Goal: Check status: Check status

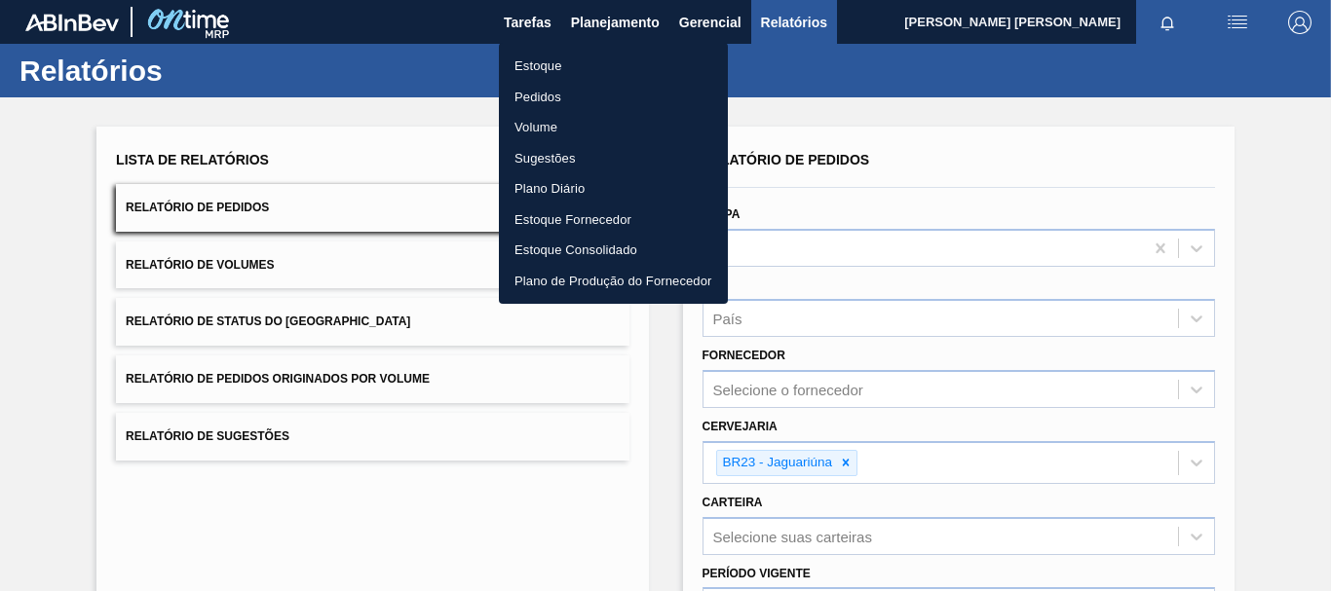
click at [571, 98] on li "Pedidos" at bounding box center [613, 97] width 229 height 31
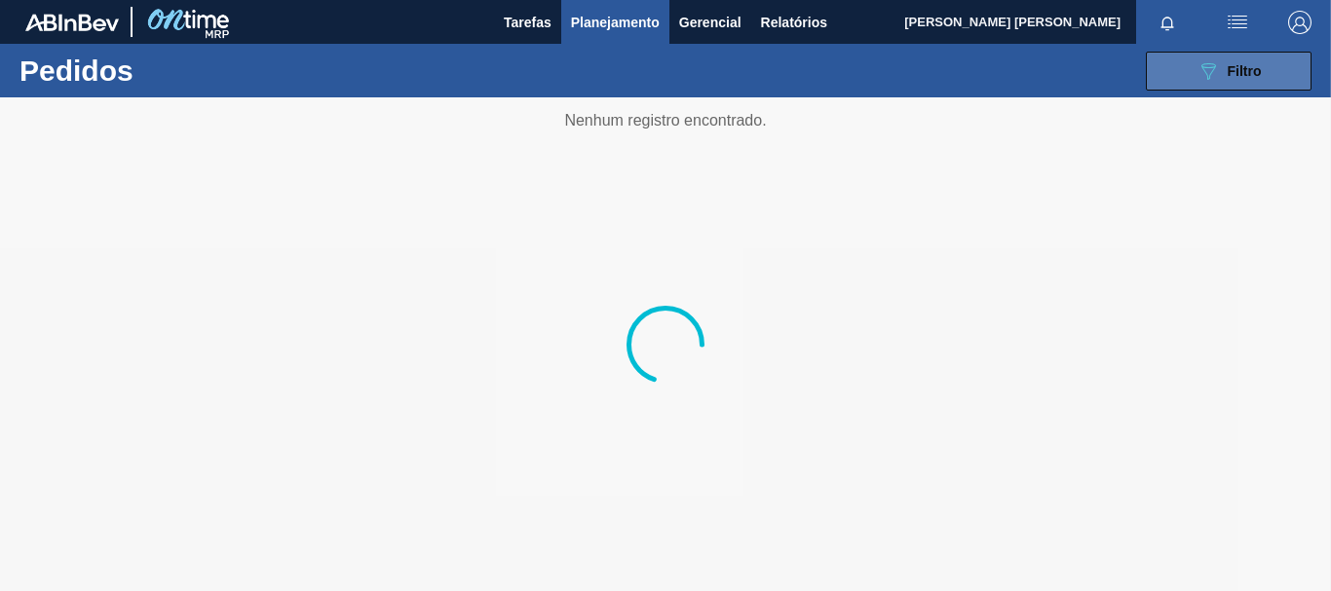
click at [1249, 72] on span "Filtro" at bounding box center [1245, 71] width 34 height 16
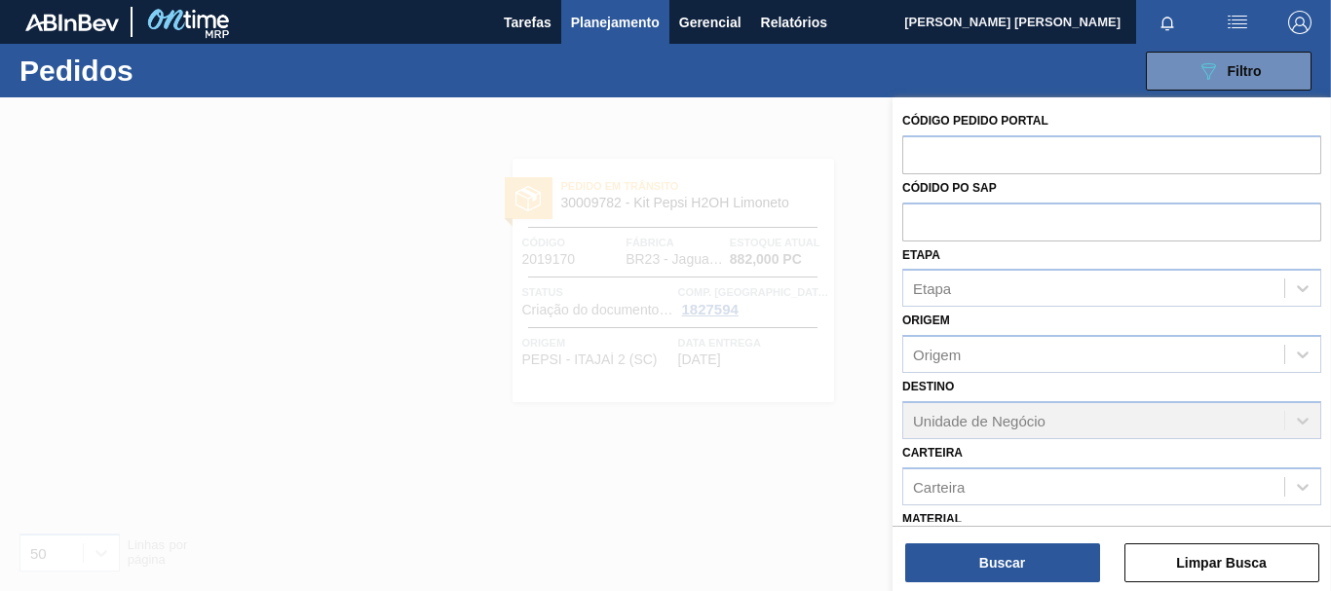
scroll to position [111, 0]
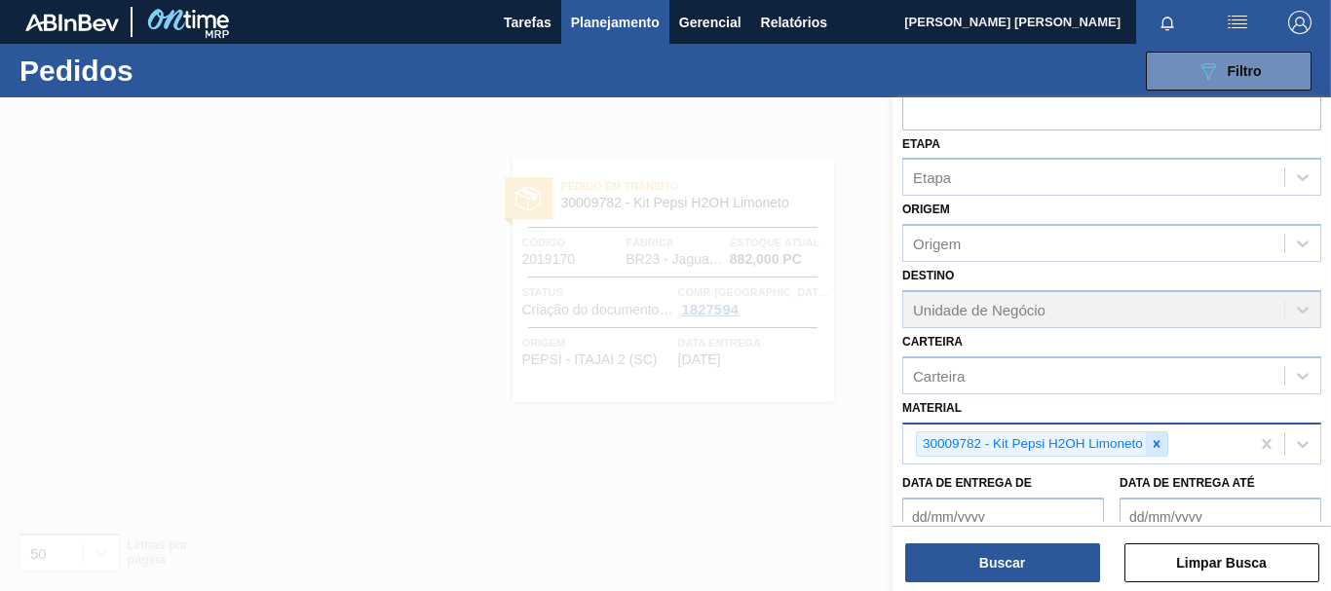
click at [1156, 444] on icon at bounding box center [1157, 443] width 7 height 7
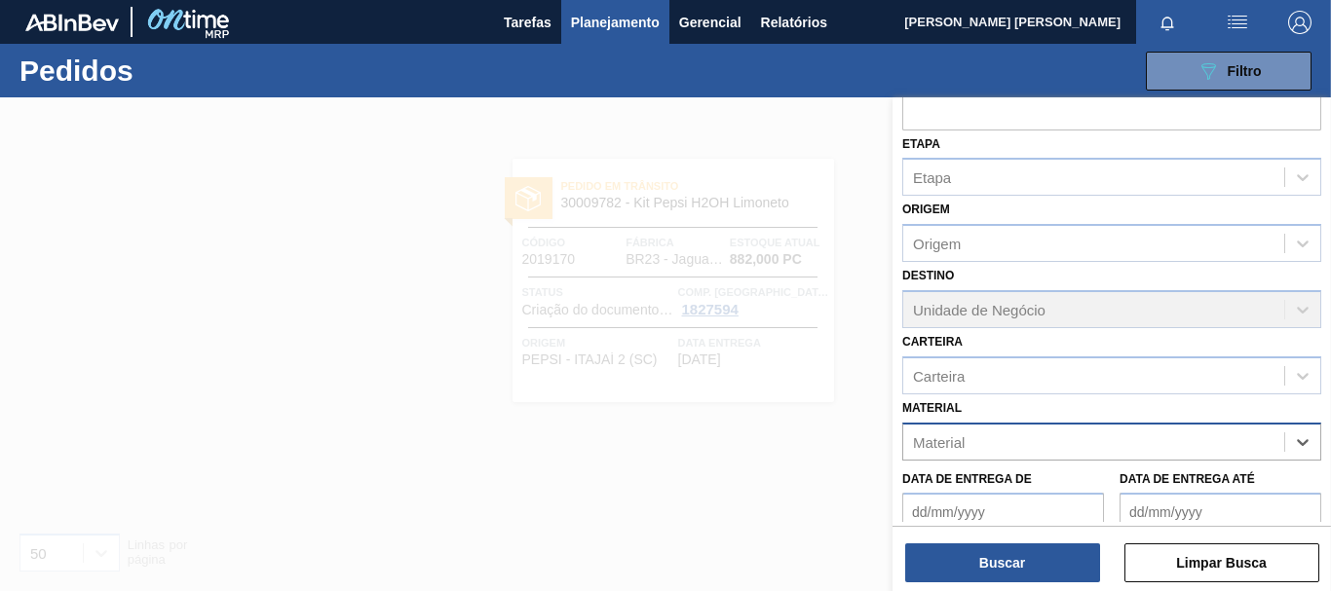
paste input "30012598"
type input "30012598"
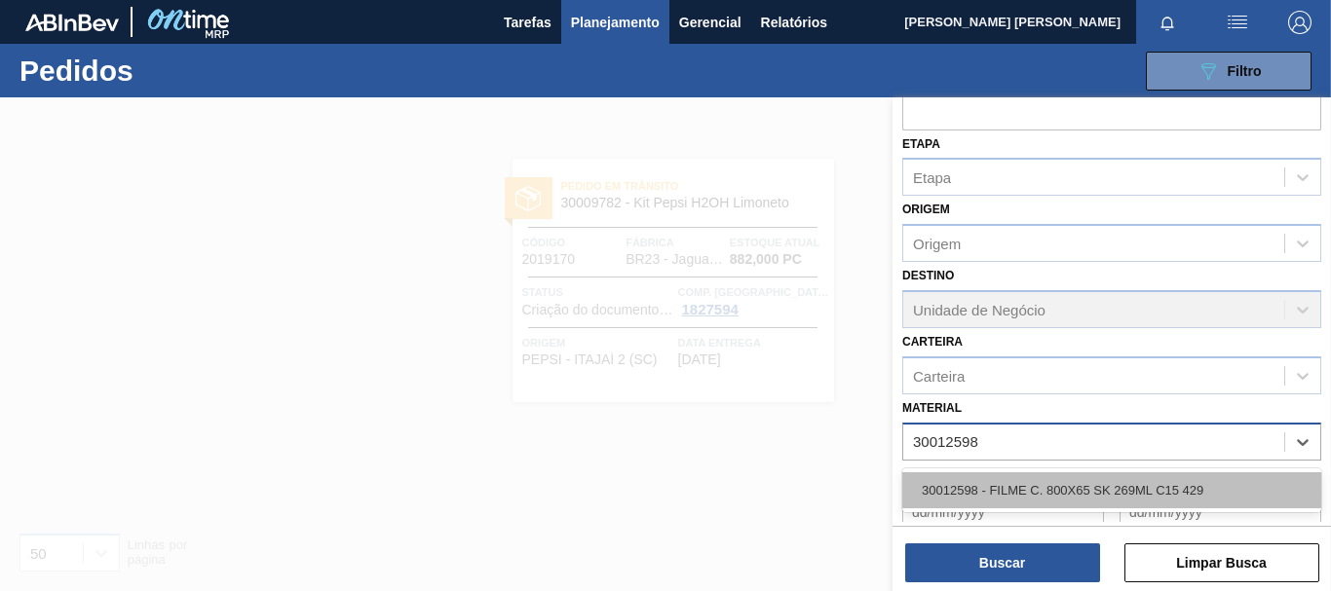
click at [1095, 497] on div "30012598 - FILME C. 800X65 SK 269ML C15 429" at bounding box center [1111, 491] width 419 height 36
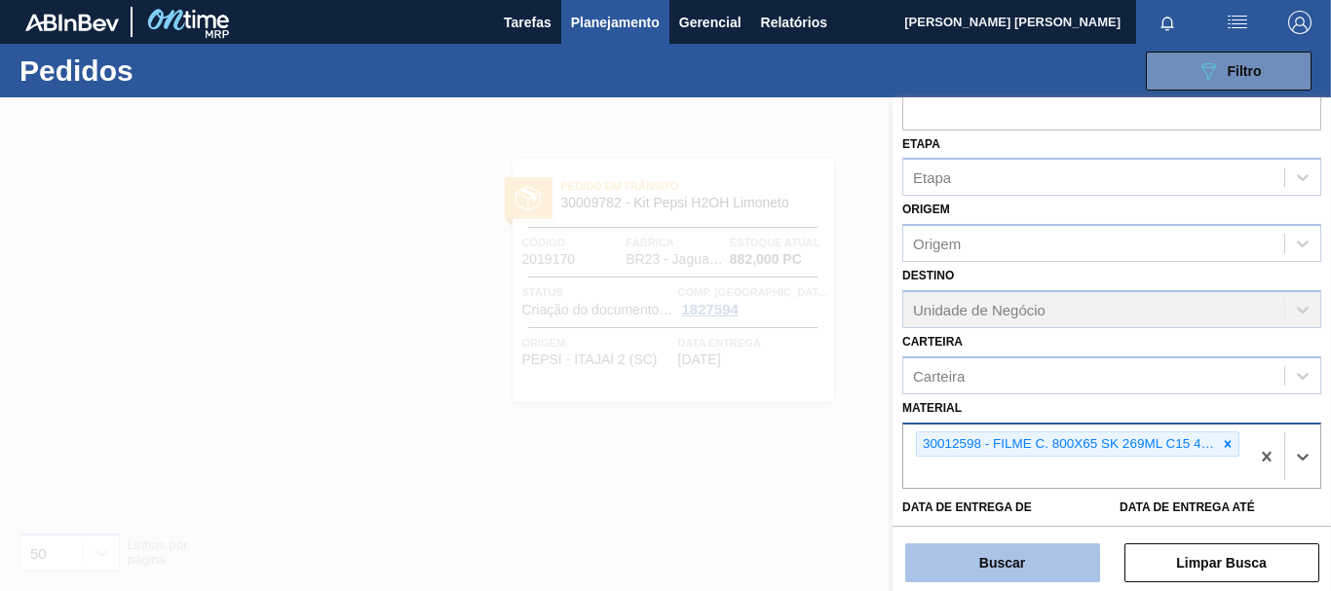
click at [1039, 548] on button "Buscar" at bounding box center [1002, 563] width 195 height 39
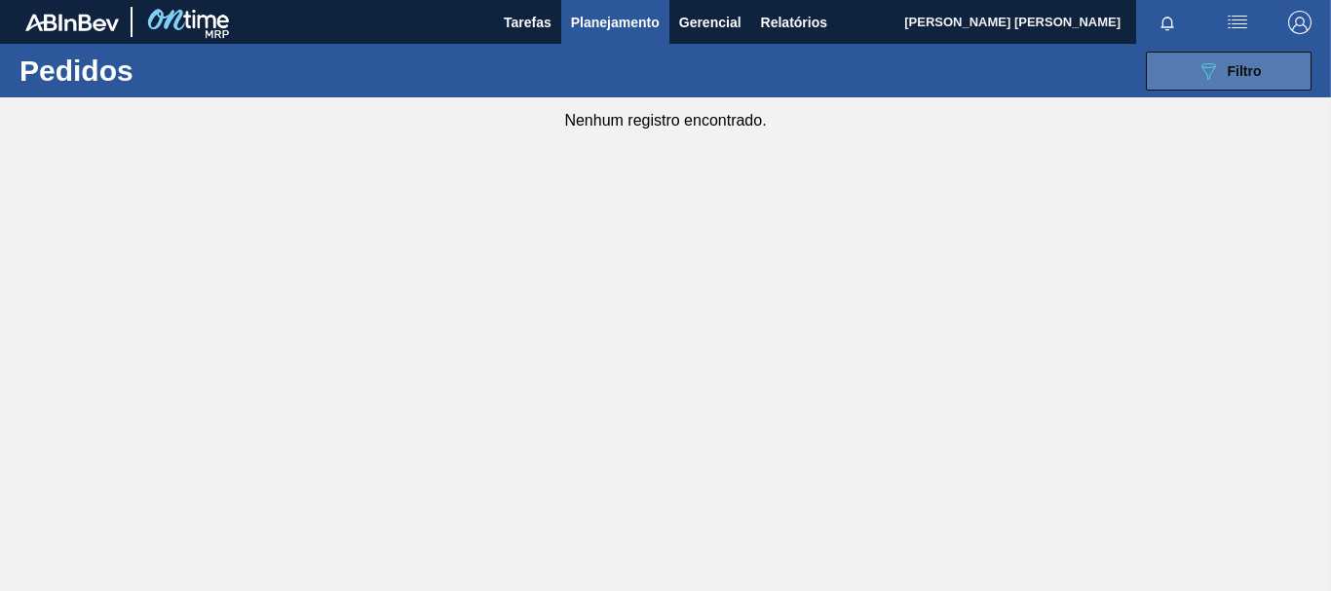
click at [1187, 89] on button "089F7B8B-B2A5-4AFE-B5C0-19BA573D28AC Filtro" at bounding box center [1229, 71] width 166 height 39
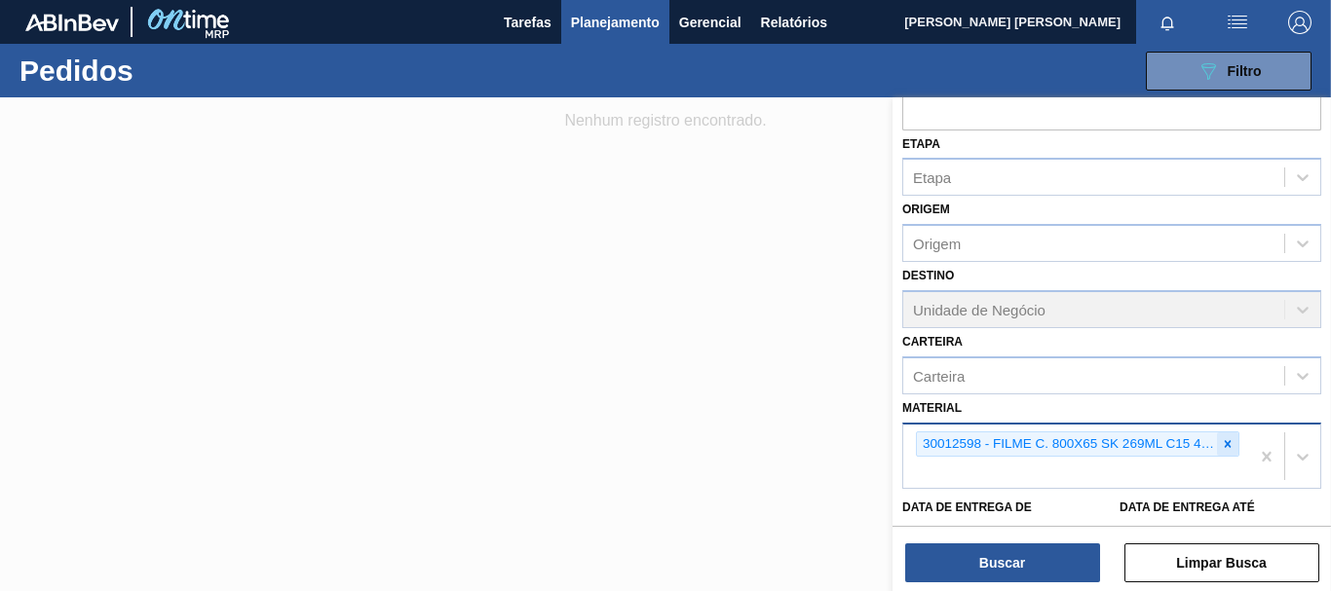
click at [1222, 439] on icon at bounding box center [1228, 444] width 14 height 14
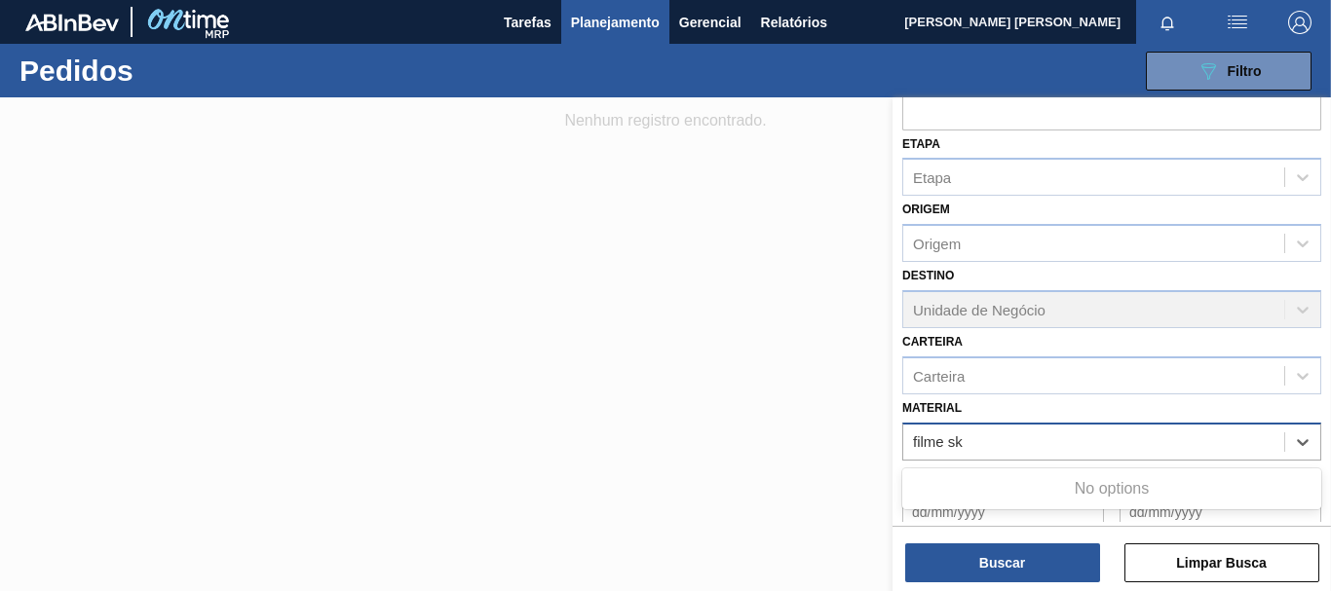
type input "filme sk"
paste input "30003359"
type input "30003359"
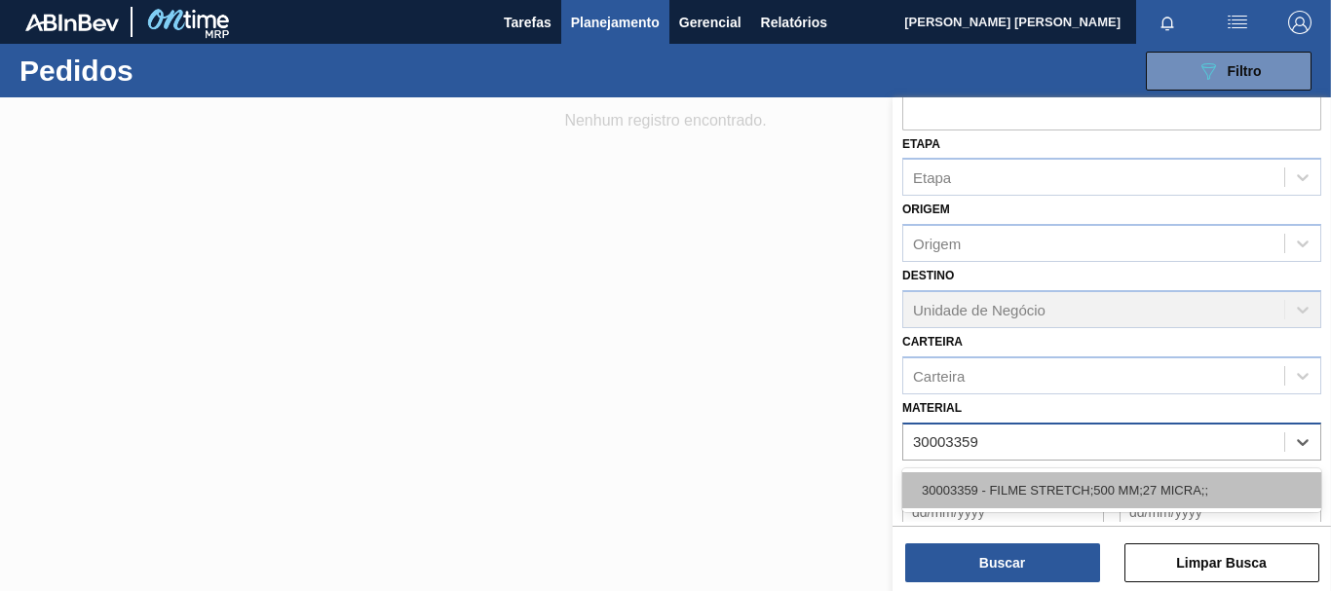
click at [998, 497] on div "30003359 - FILME STRETCH;500 MM;27 MICRA;;" at bounding box center [1111, 491] width 419 height 36
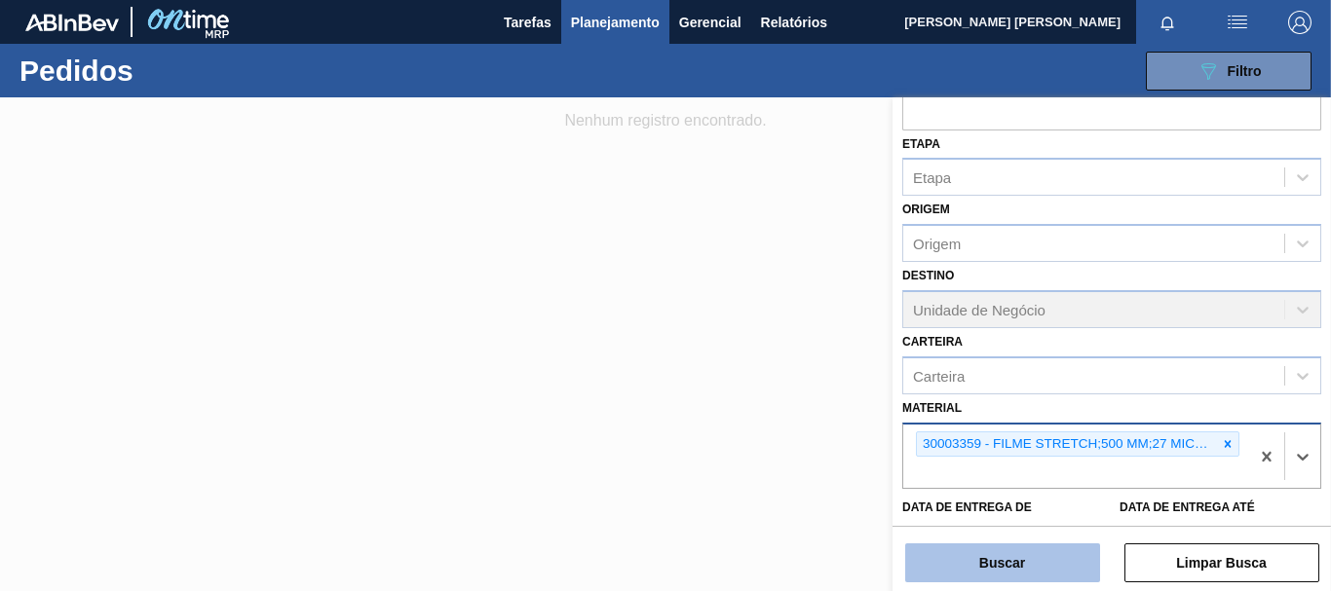
click at [1004, 551] on button "Buscar" at bounding box center [1002, 563] width 195 height 39
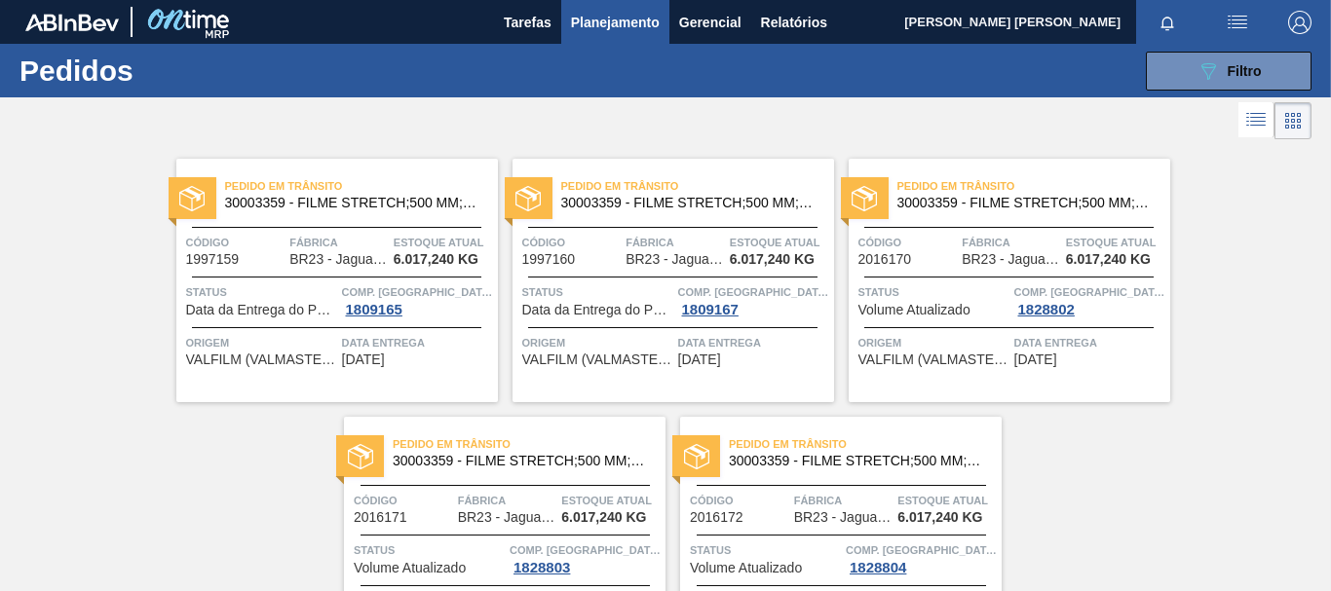
click at [391, 211] on div "Pedido [PERSON_NAME] 30003359 - FILME STRETCH;500 MM;27 MICRA;;" at bounding box center [337, 195] width 322 height 44
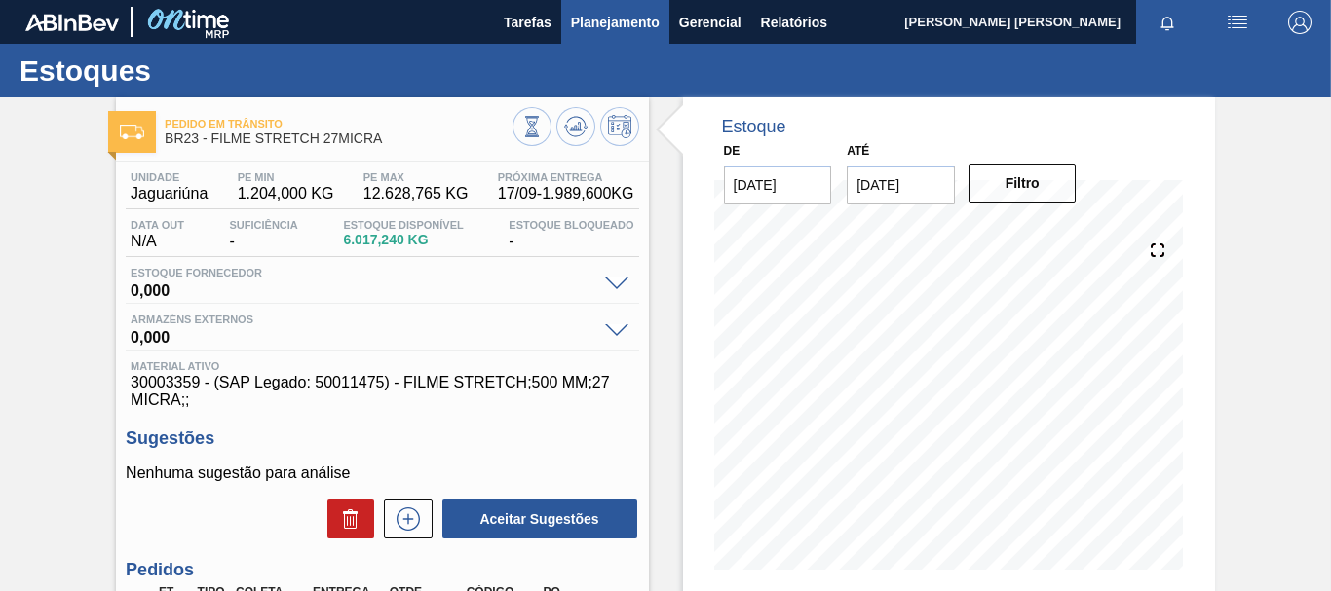
click at [625, 29] on span "Planejamento" at bounding box center [615, 22] width 89 height 23
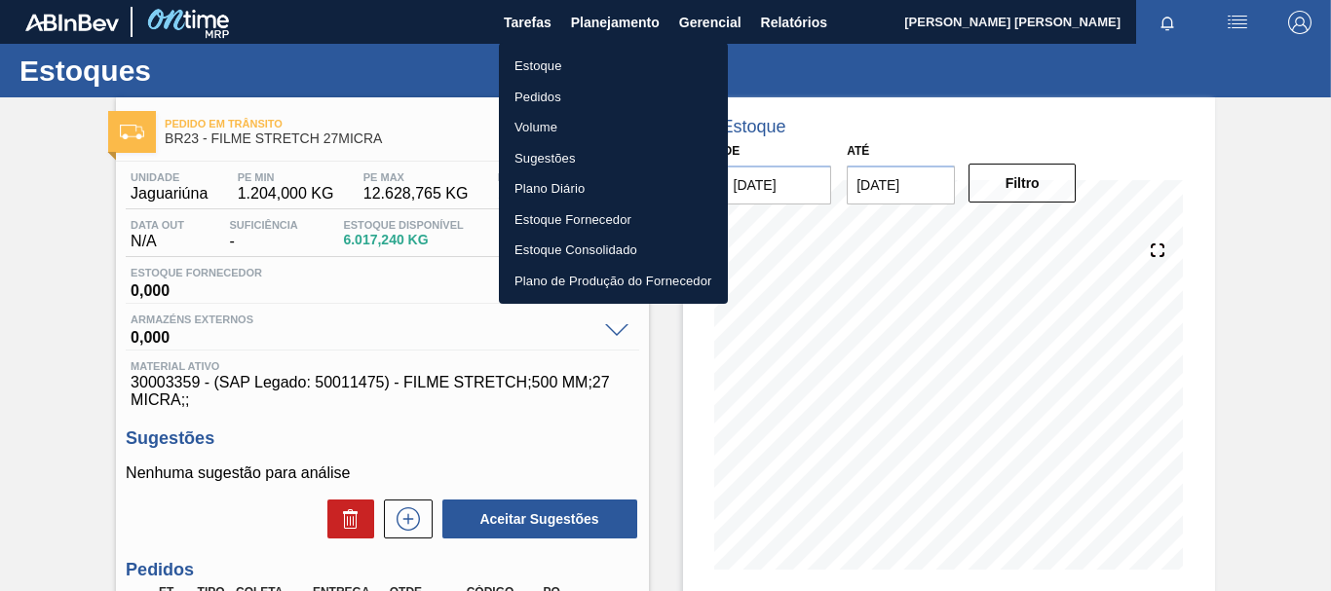
click at [563, 95] on li "Pedidos" at bounding box center [613, 97] width 229 height 31
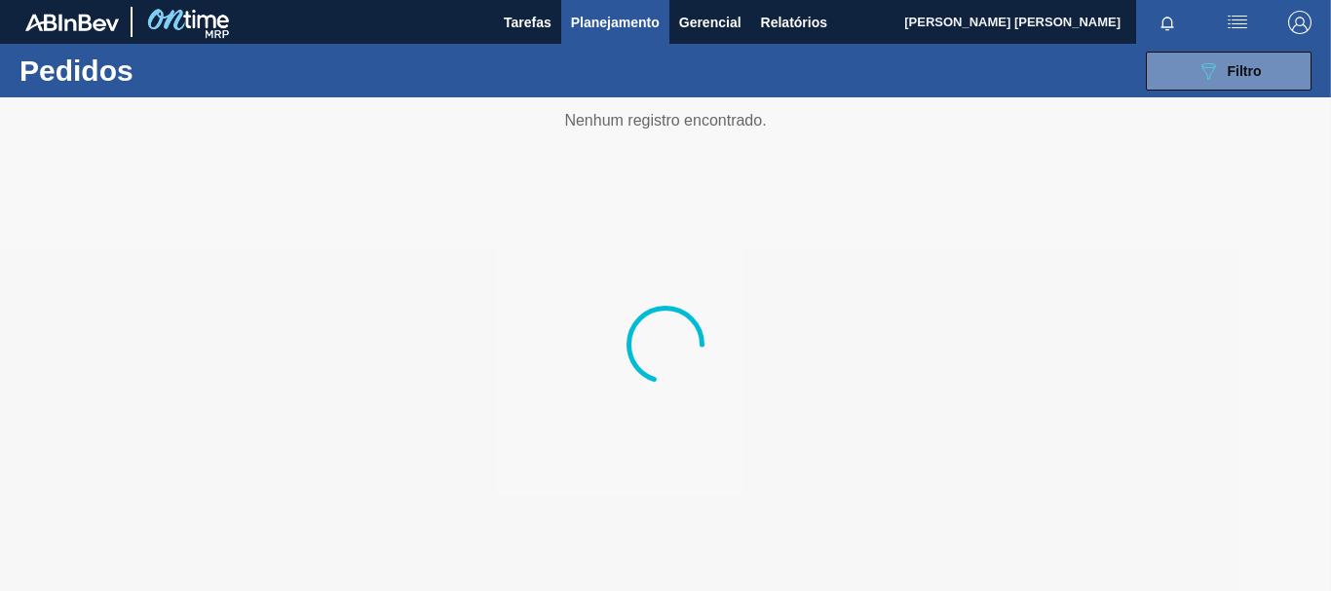
click at [1231, 46] on div "089F7B8B-B2A5-4AFE-B5C0-19BA573D28AC Filtro Código Pedido Portal Códido PO SAP …" at bounding box center [806, 71] width 1029 height 58
click at [1233, 66] on span "Filtro" at bounding box center [1245, 71] width 34 height 16
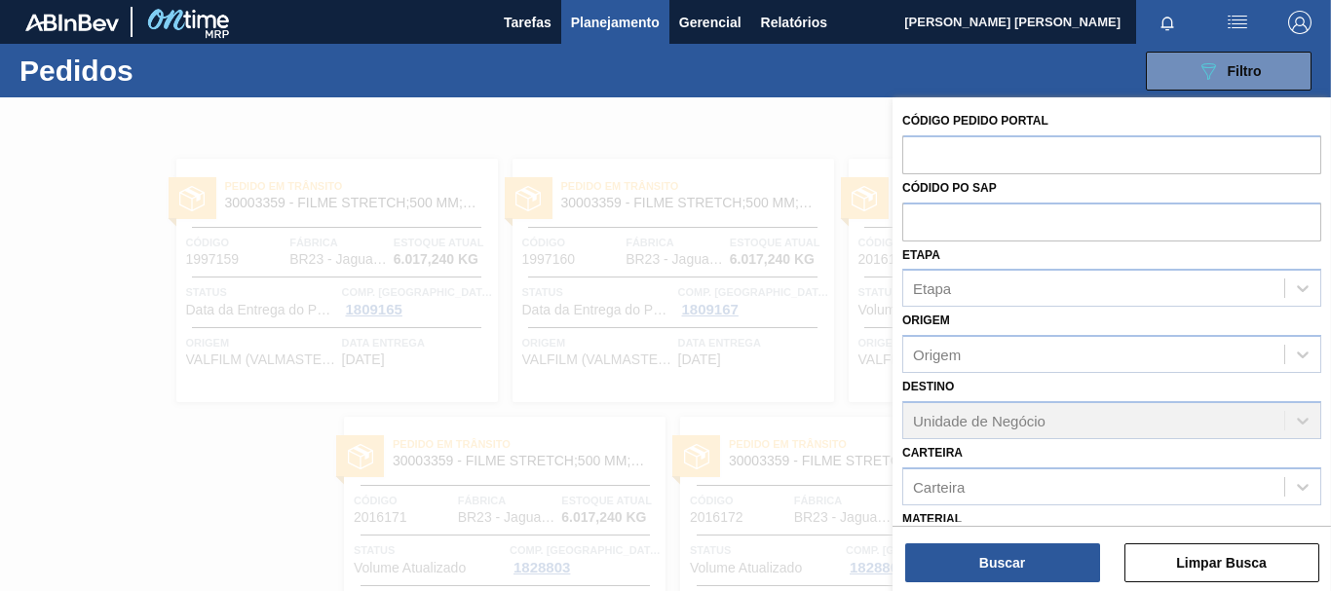
scroll to position [97, 0]
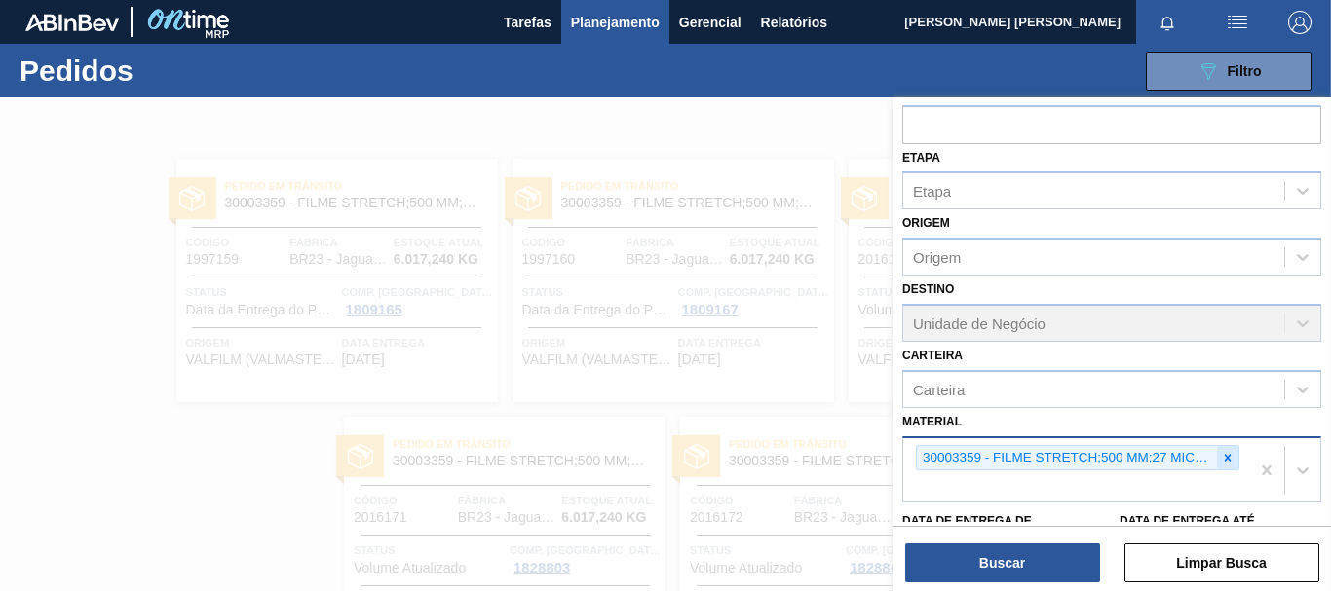
click at [1231, 452] on icon at bounding box center [1228, 458] width 14 height 14
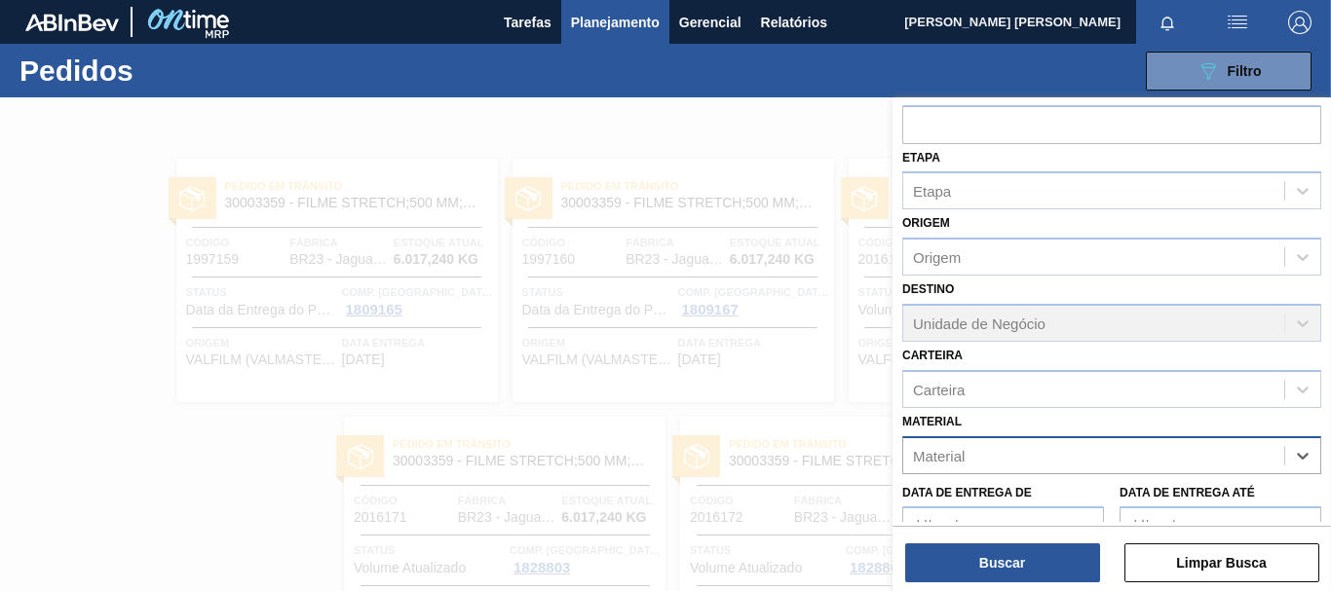
paste input "30002293"
type input "30002293"
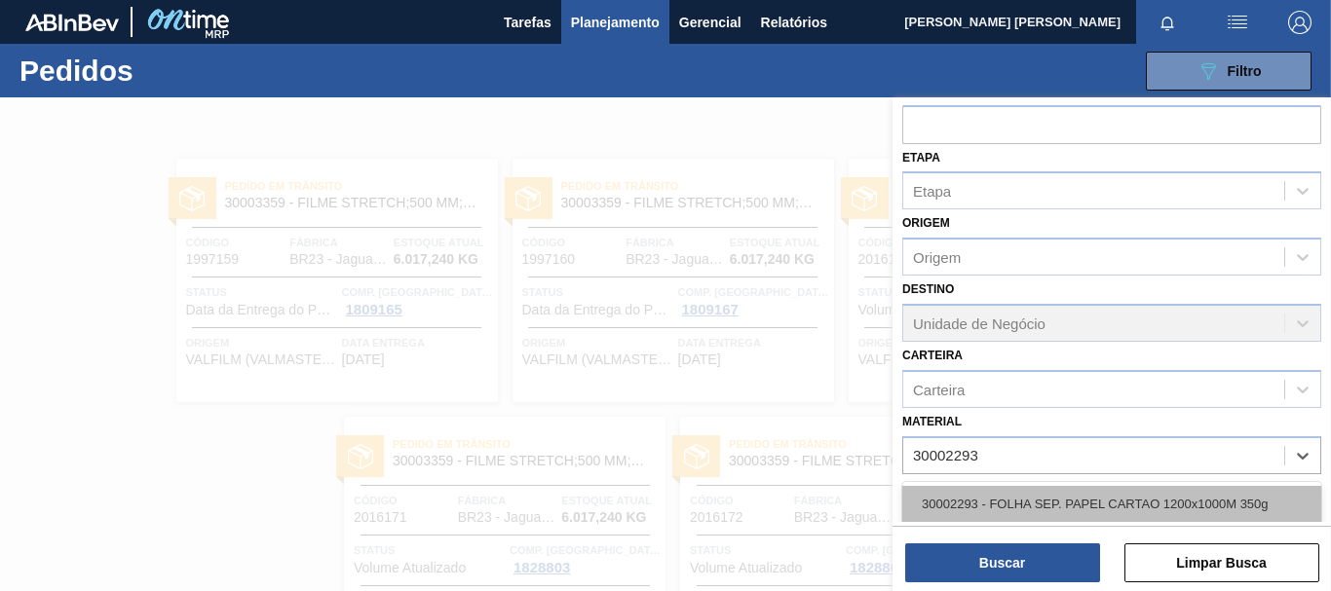
click at [1034, 492] on div "30002293 - FOLHA SEP. PAPEL CARTAO 1200x1000M 350g" at bounding box center [1111, 504] width 419 height 36
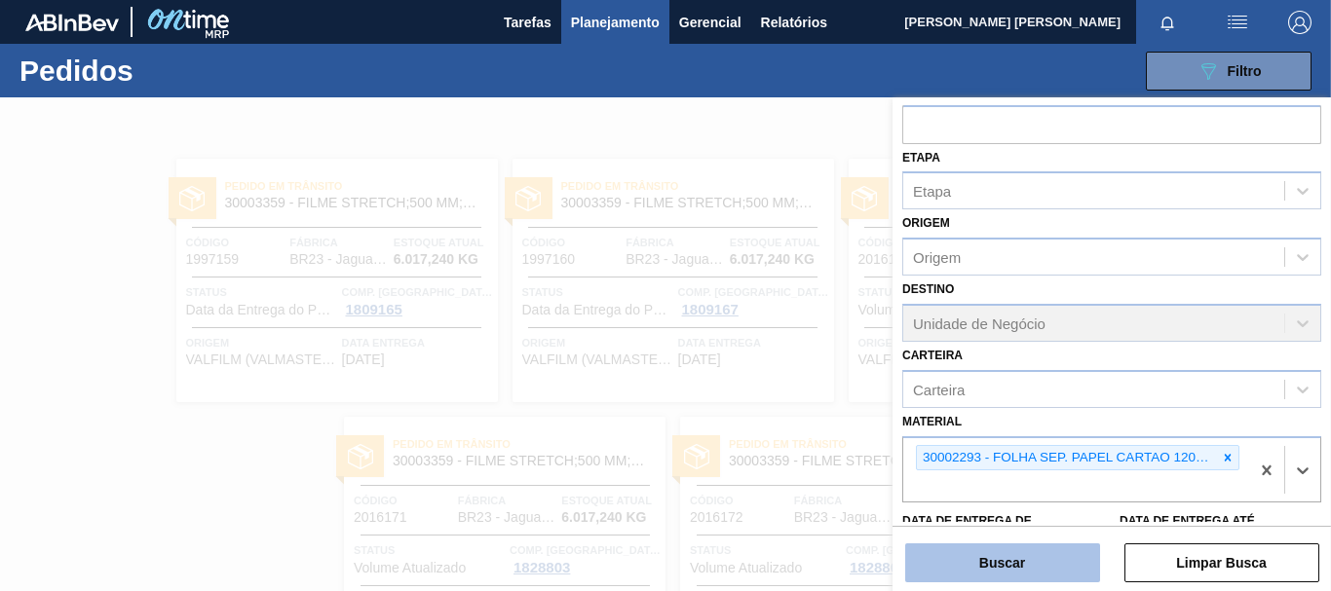
click at [1041, 547] on button "Buscar" at bounding box center [1002, 563] width 195 height 39
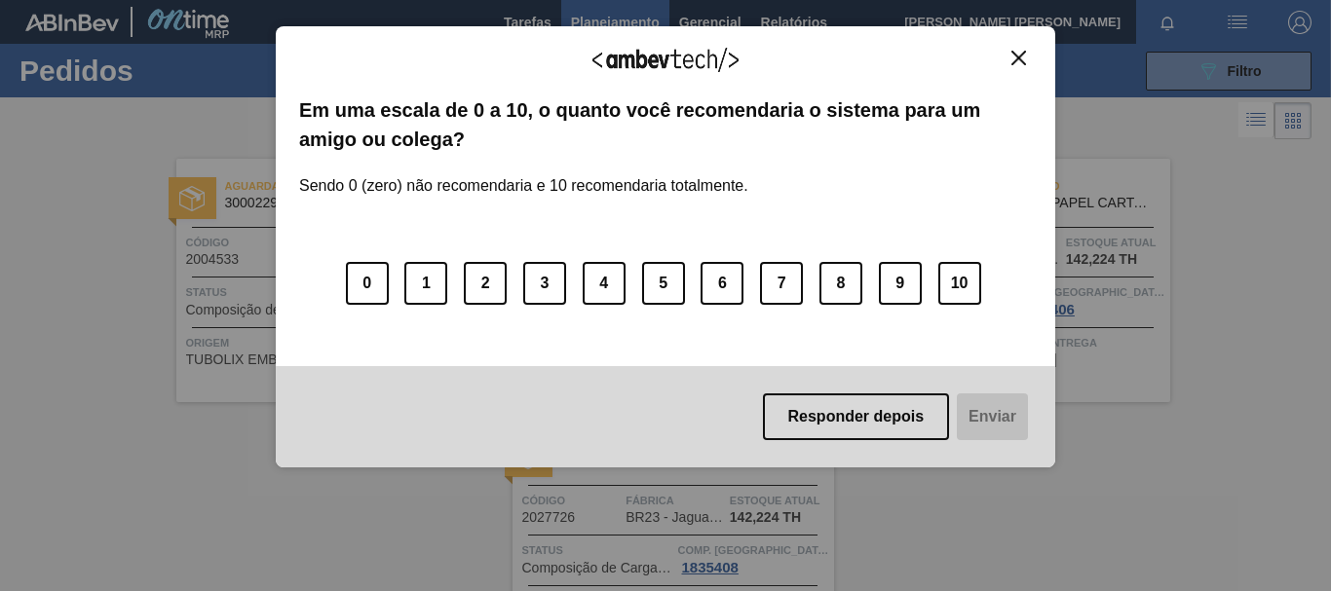
click at [1016, 55] on img "Close" at bounding box center [1018, 58] width 15 height 15
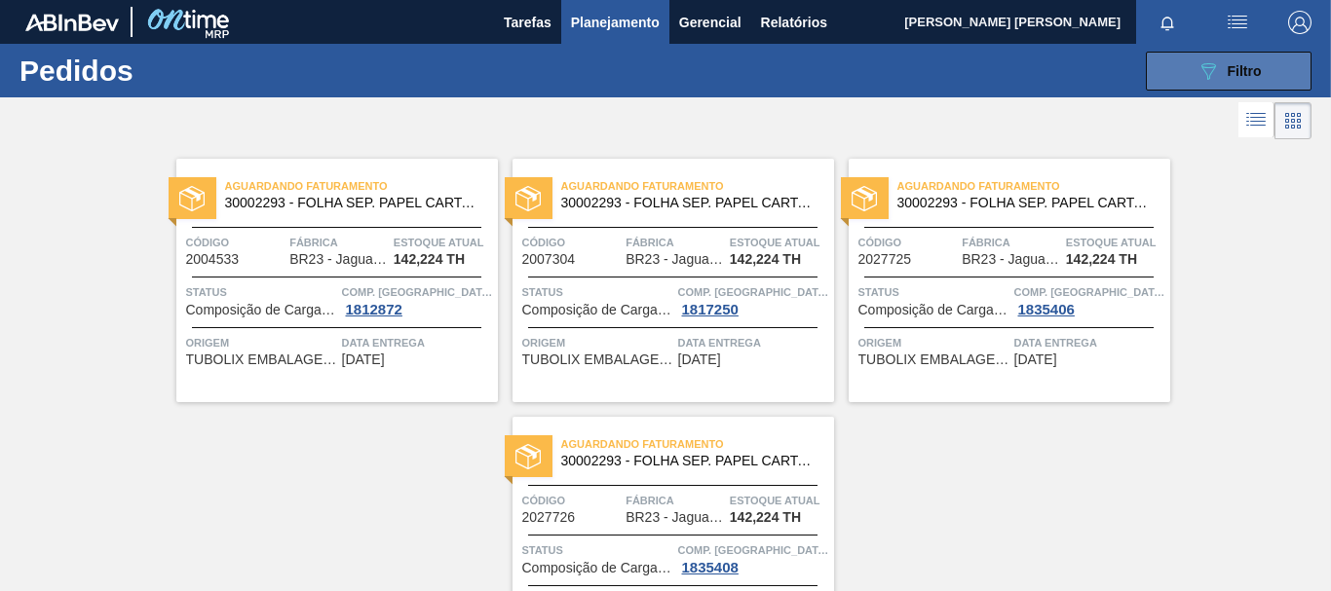
click at [1252, 56] on button "089F7B8B-B2A5-4AFE-B5C0-19BA573D28AC Filtro" at bounding box center [1229, 71] width 166 height 39
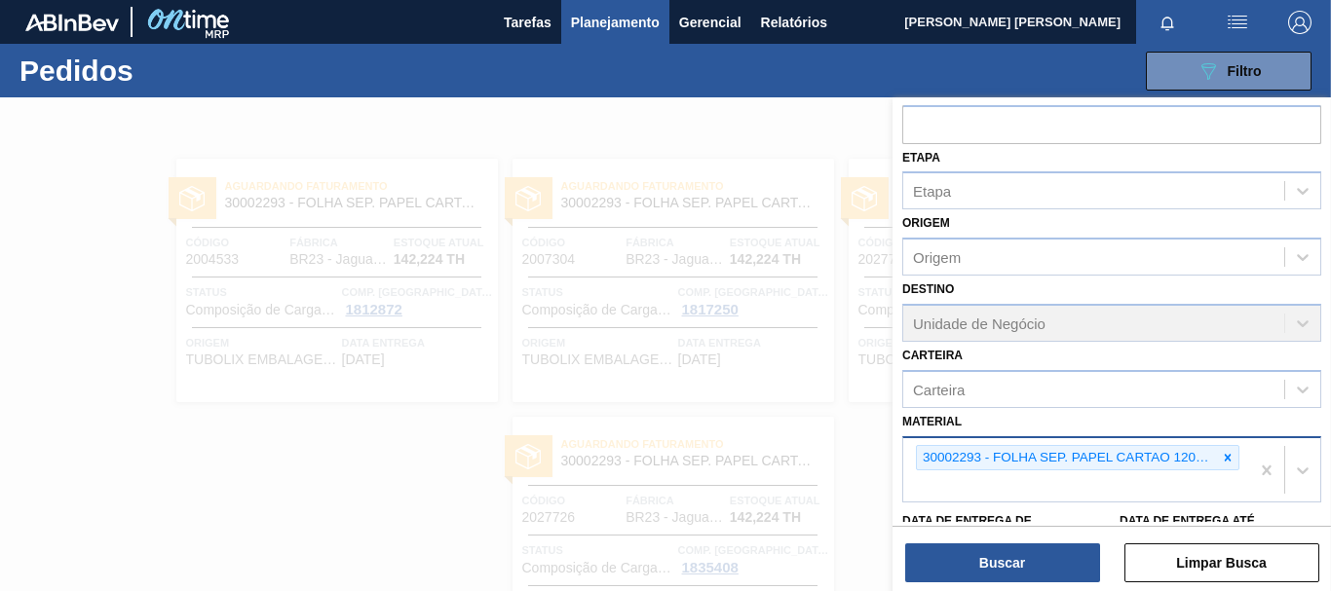
click at [1224, 452] on icon at bounding box center [1228, 458] width 14 height 14
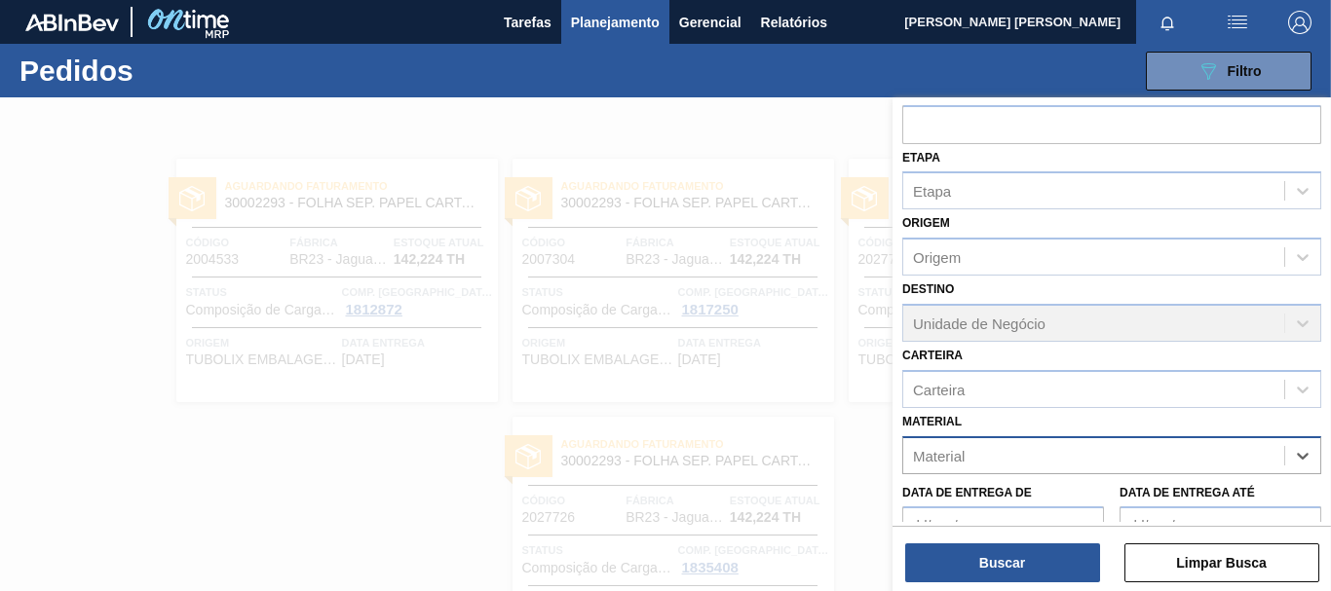
paste input "30002876"
type input "30002876"
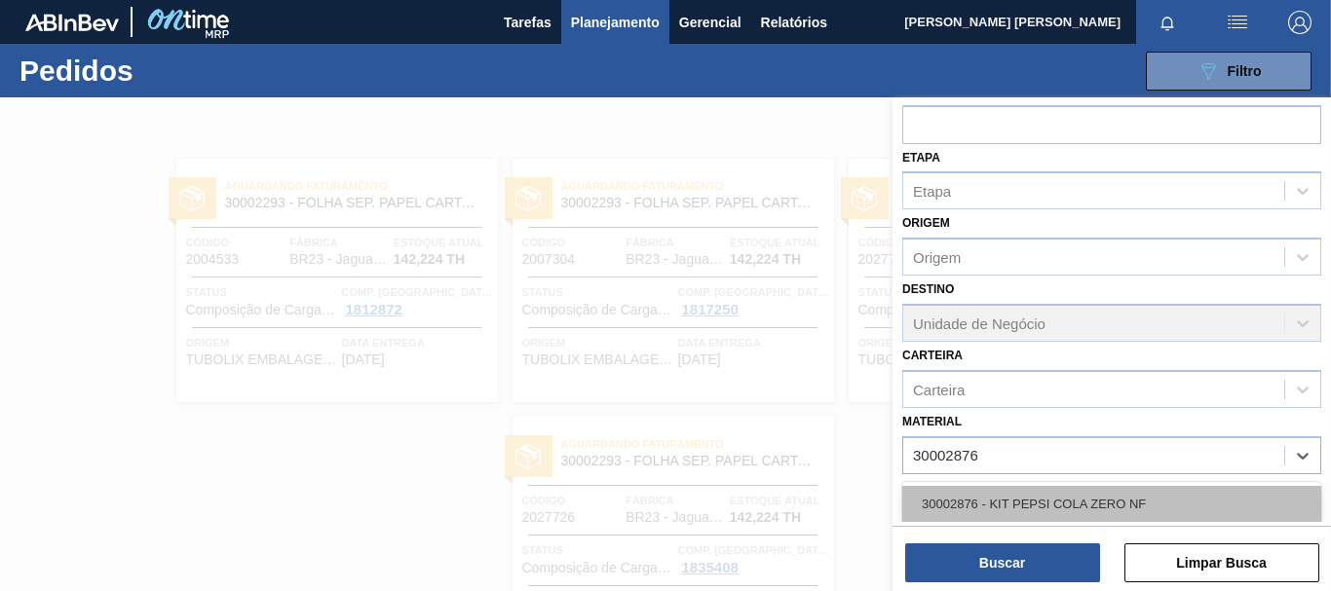
click at [1132, 509] on div "30002876 - KIT PEPSI COLA ZERO NF" at bounding box center [1111, 504] width 419 height 36
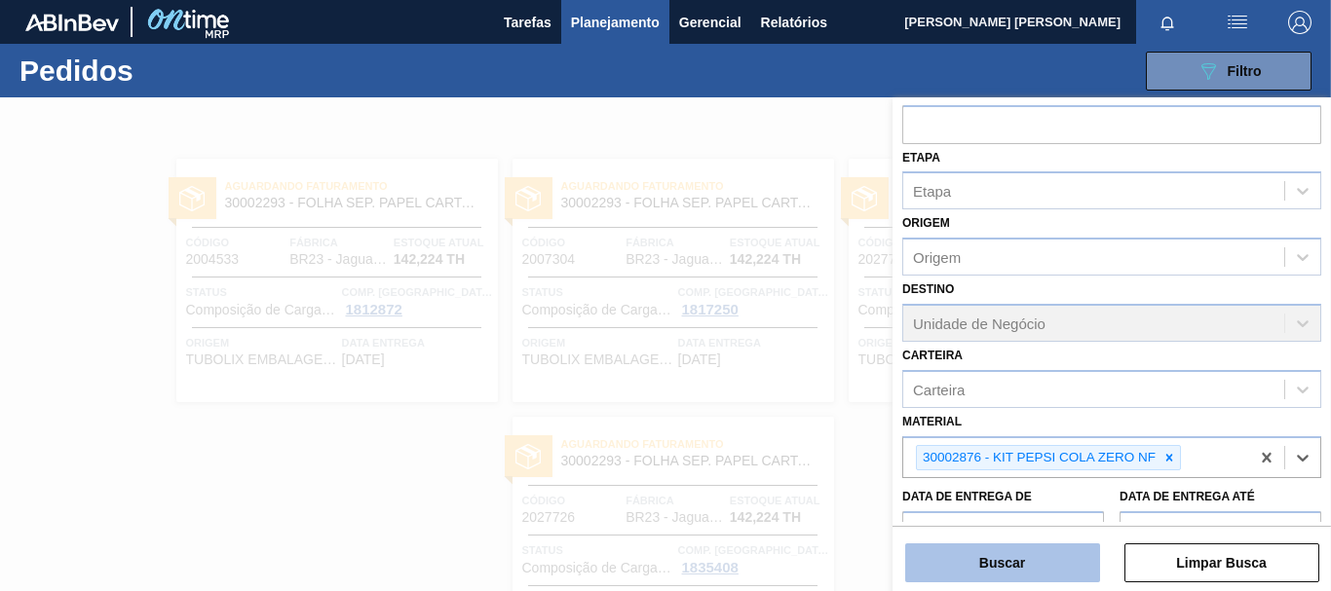
click at [1065, 553] on button "Buscar" at bounding box center [1002, 563] width 195 height 39
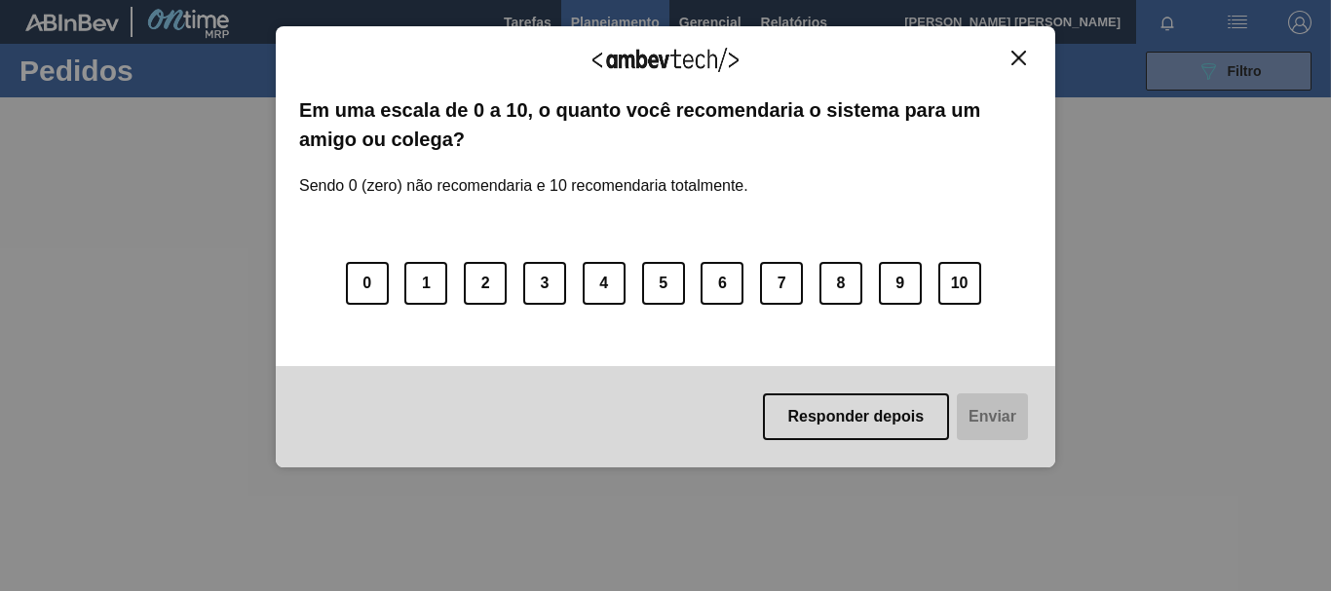
click at [1019, 56] on img "Close" at bounding box center [1018, 58] width 15 height 15
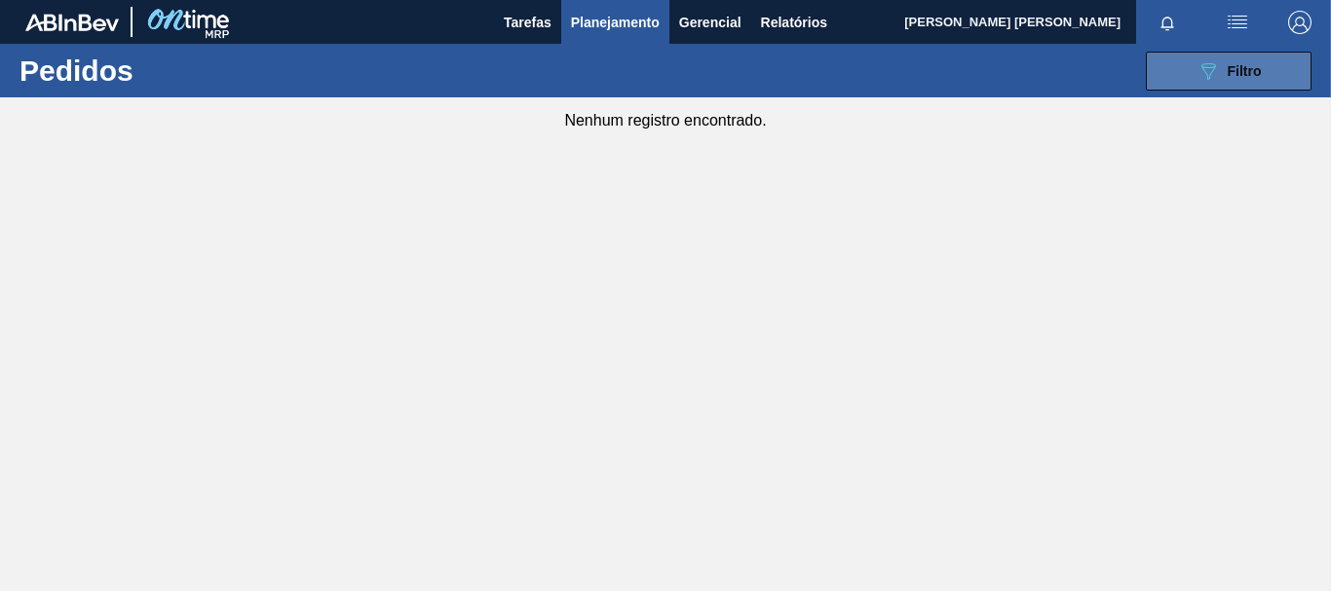
click at [1221, 67] on div "089F7B8B-B2A5-4AFE-B5C0-19BA573D28AC Filtro" at bounding box center [1228, 70] width 65 height 23
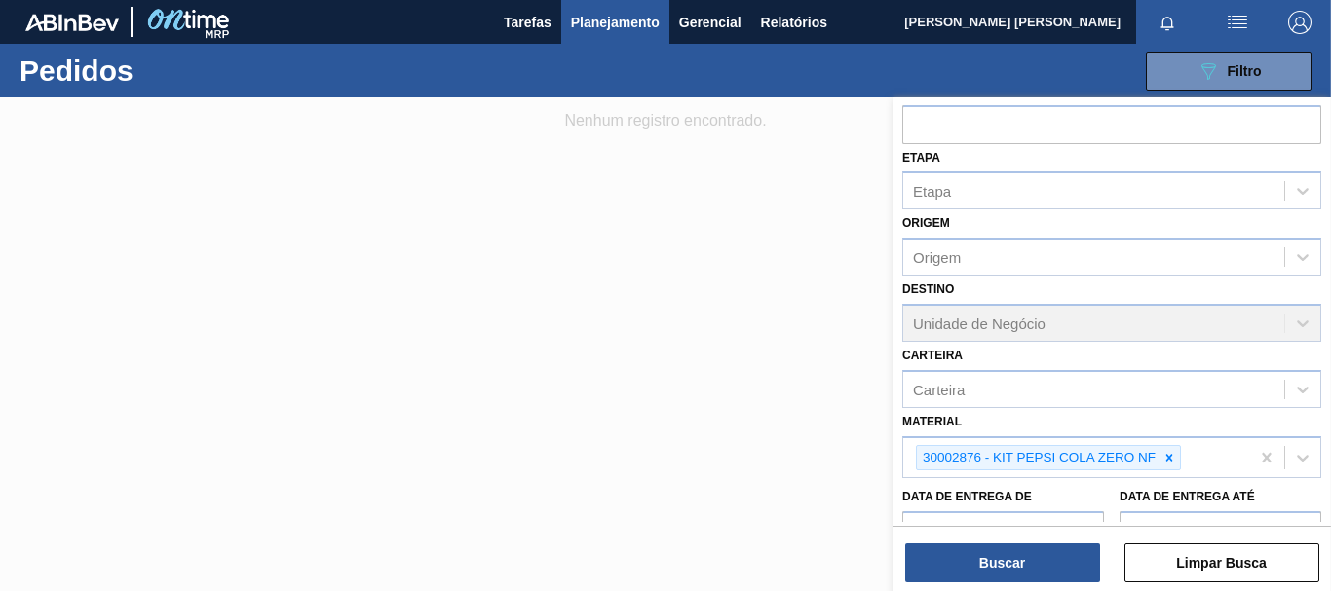
click at [632, 30] on span "Planejamento" at bounding box center [615, 22] width 89 height 23
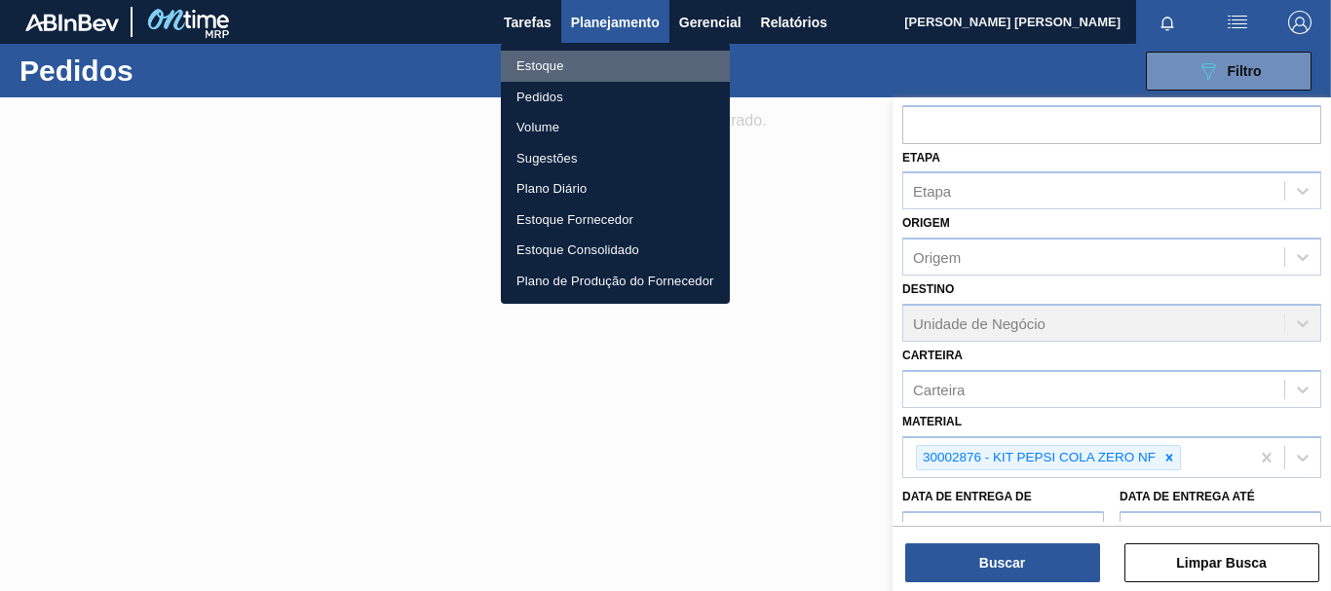
click at [549, 61] on li "Estoque" at bounding box center [615, 66] width 229 height 31
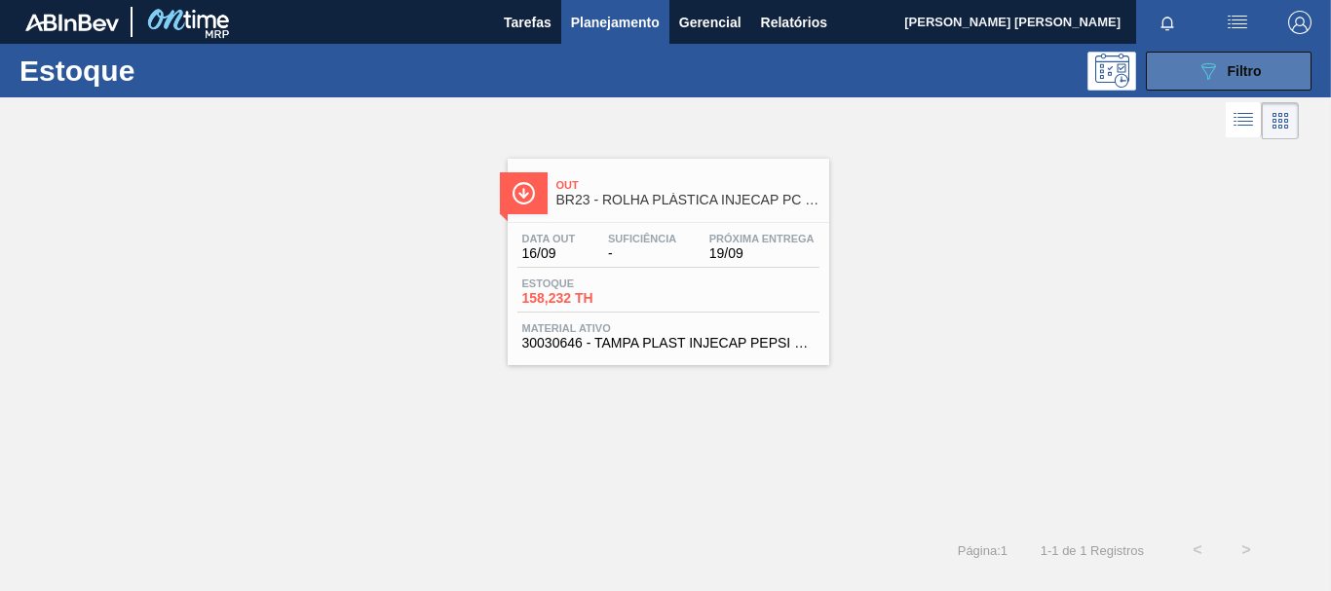
click at [1178, 88] on button "089F7B8B-B2A5-4AFE-B5C0-19BA573D28AC Filtro" at bounding box center [1229, 71] width 166 height 39
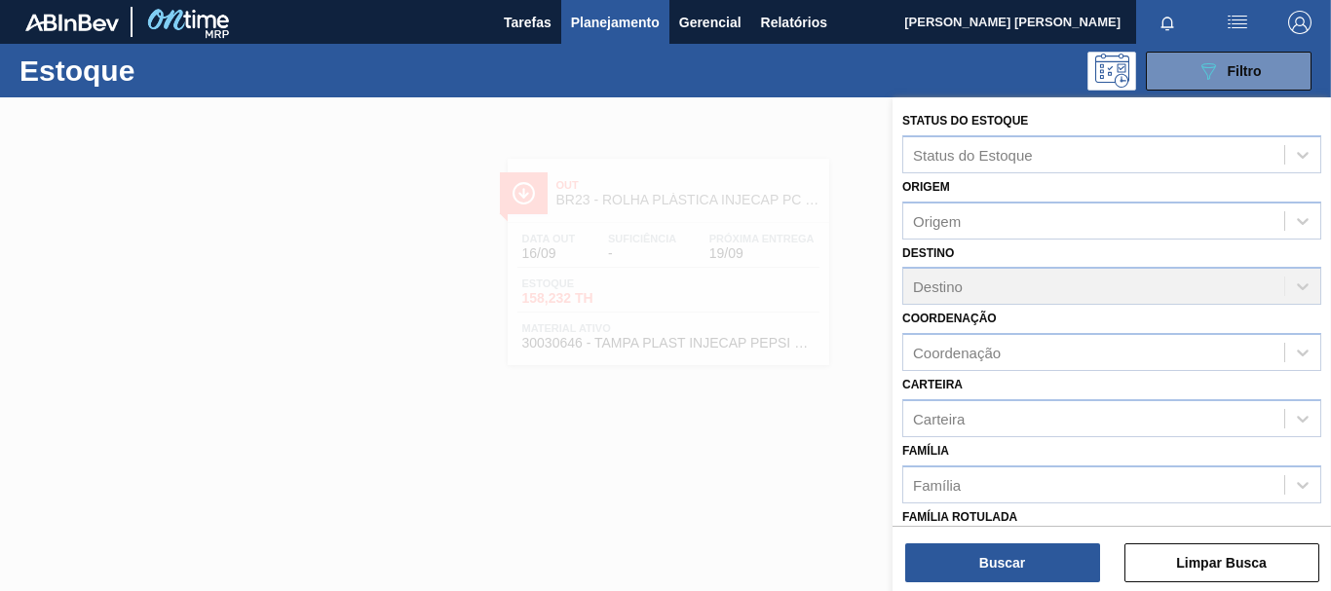
scroll to position [195, 0]
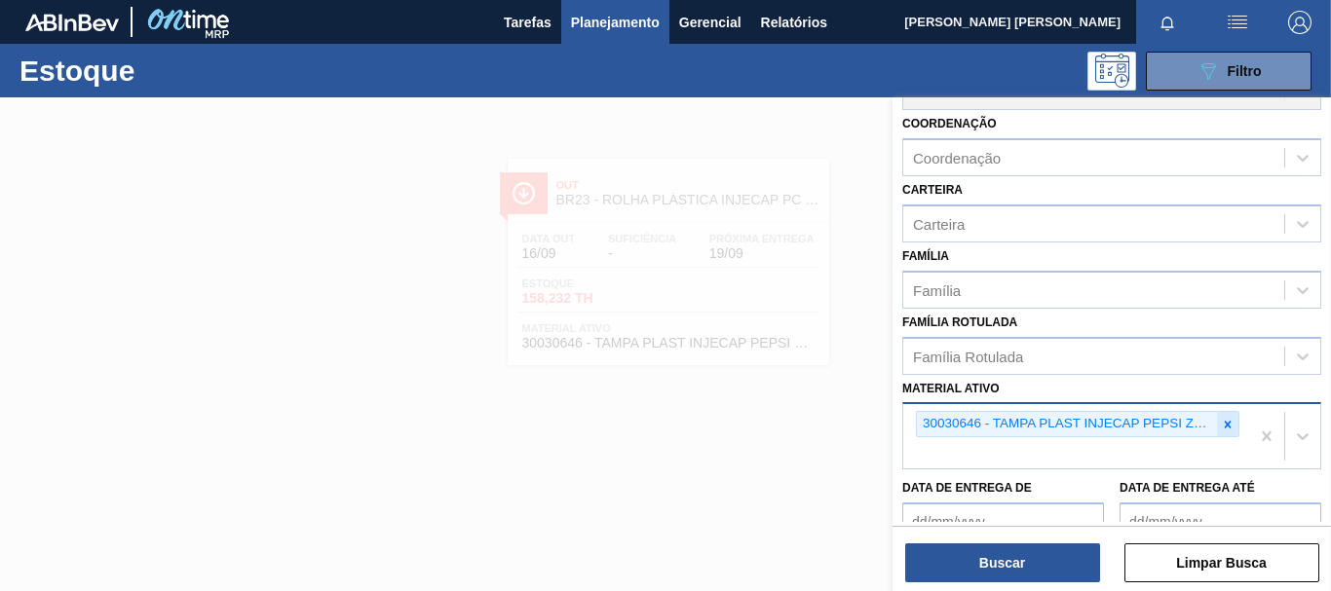
click at [1222, 420] on icon at bounding box center [1228, 425] width 14 height 14
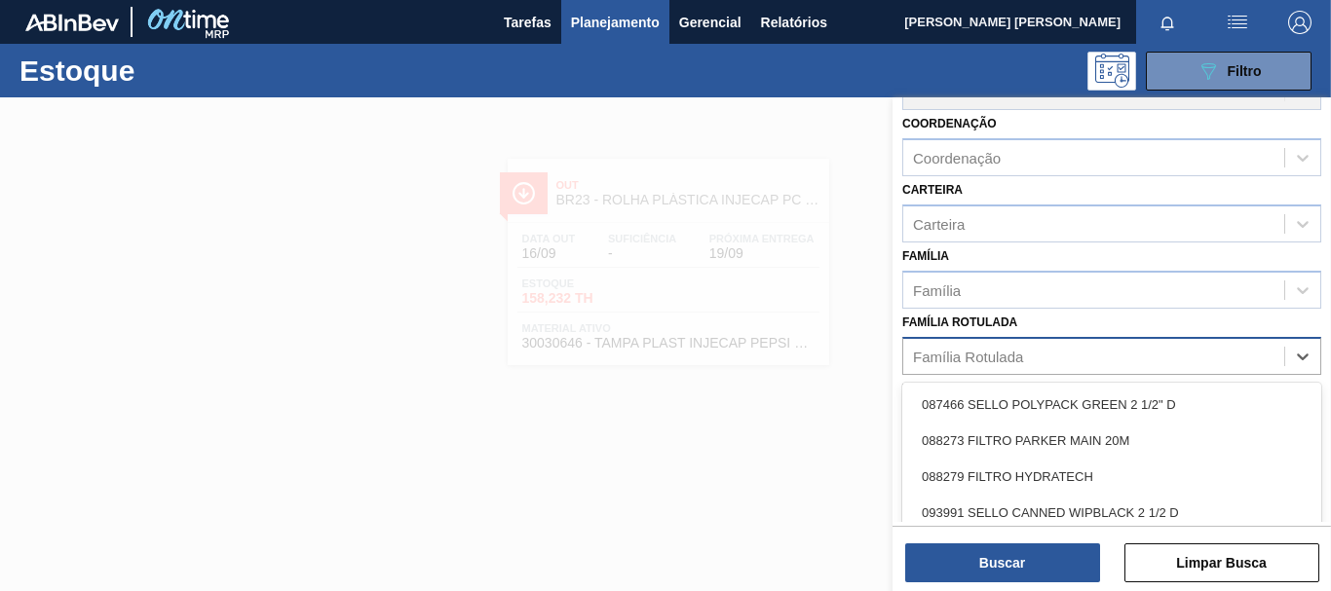
click at [1023, 345] on div "Família Rotulada" at bounding box center [1093, 356] width 381 height 28
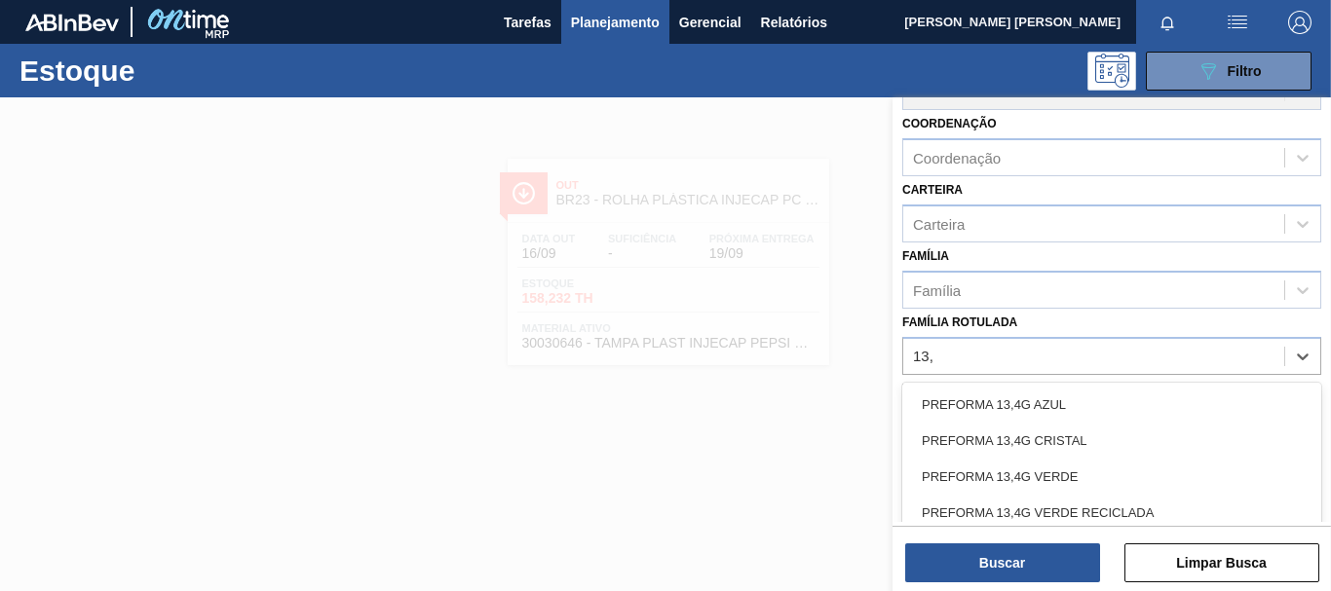
type Rotulada "13,7"
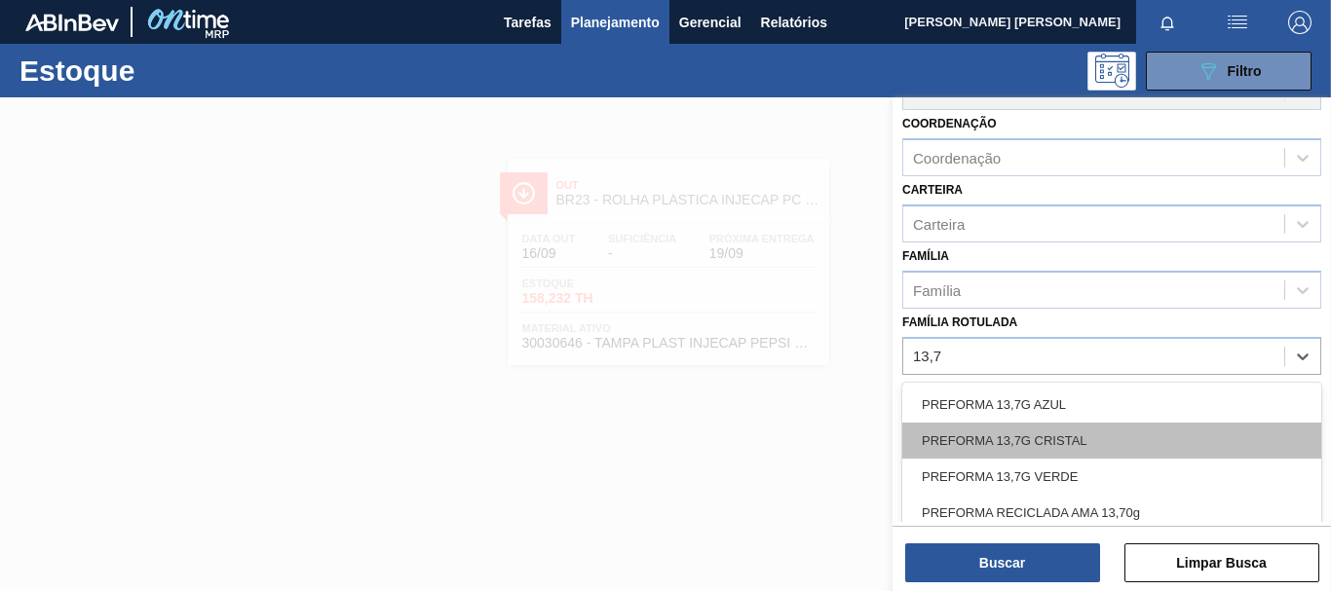
click at [1100, 442] on div "PREFORMA 13,7G CRISTAL" at bounding box center [1111, 441] width 419 height 36
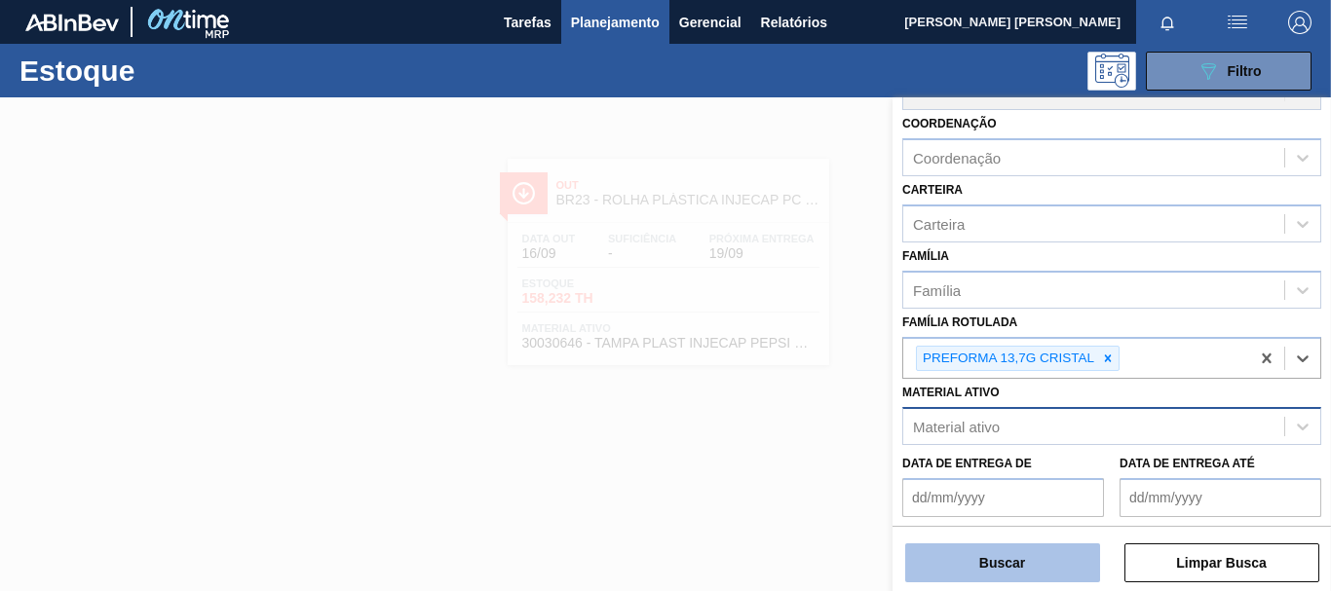
click at [1047, 553] on button "Buscar" at bounding box center [1002, 563] width 195 height 39
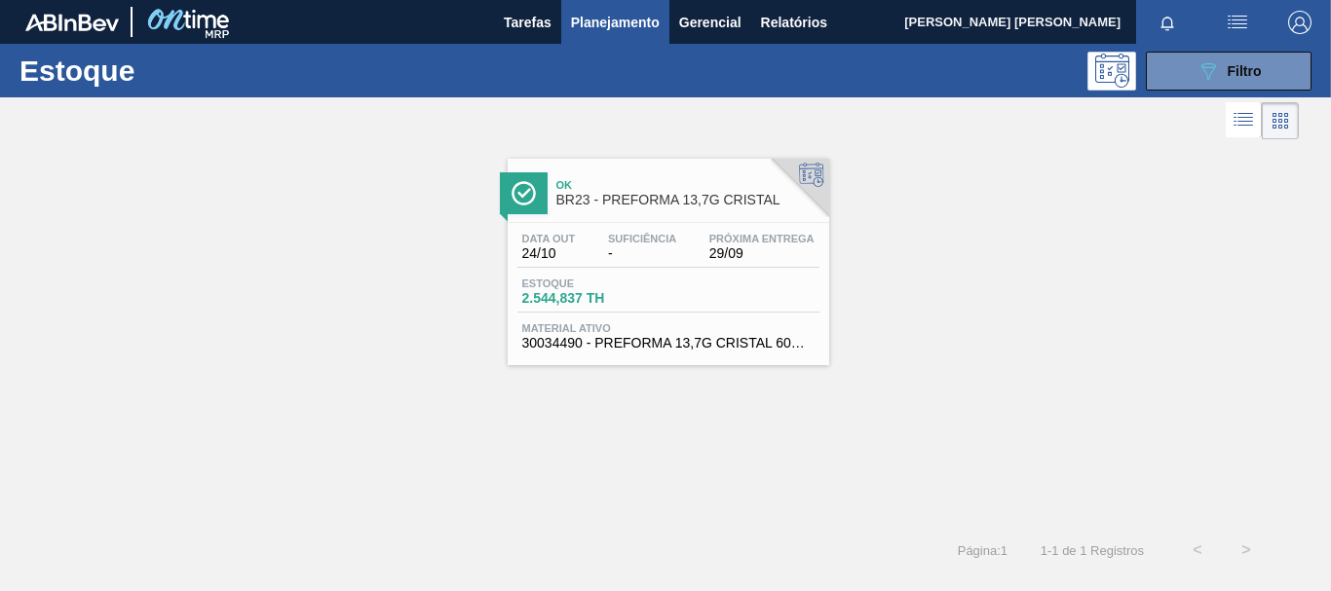
click at [767, 294] on div "Estoque 2.544,837 TH" at bounding box center [668, 295] width 302 height 35
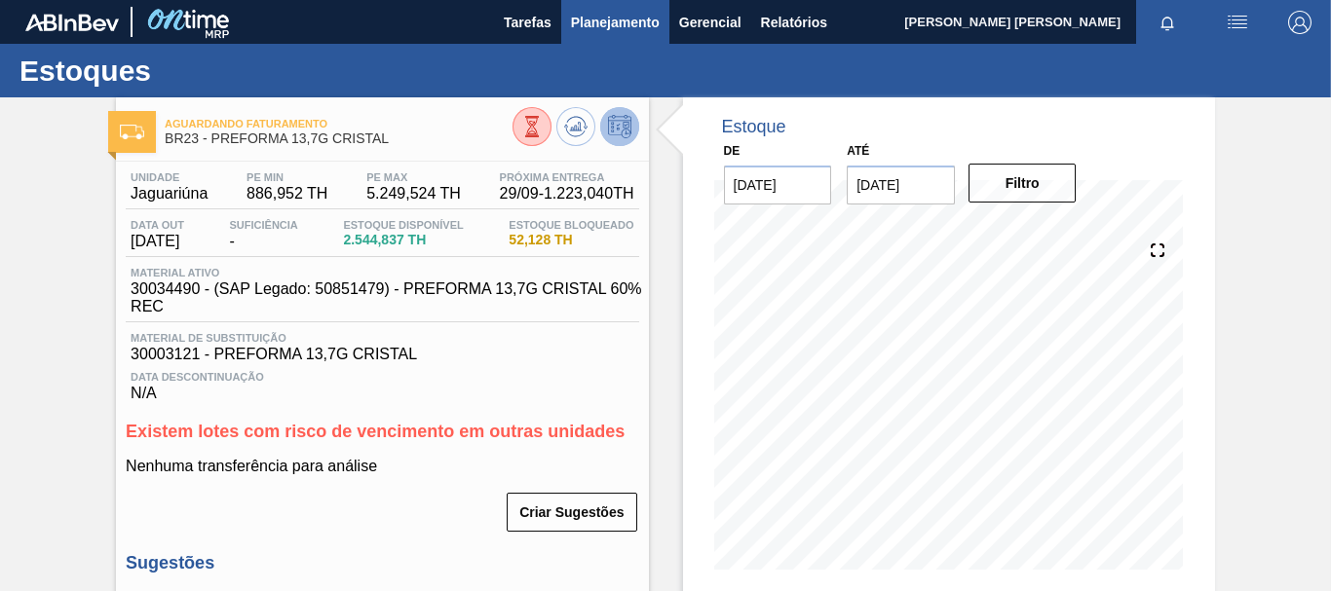
click at [604, 28] on span "Planejamento" at bounding box center [615, 22] width 89 height 23
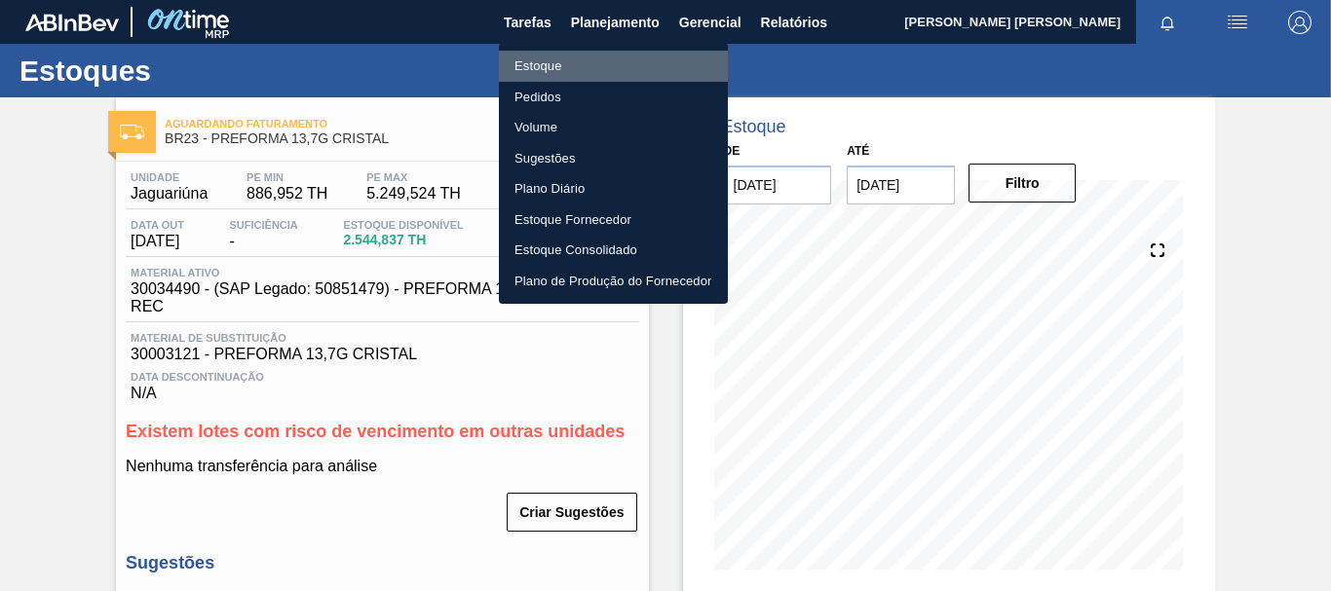
click at [556, 67] on li "Estoque" at bounding box center [613, 66] width 229 height 31
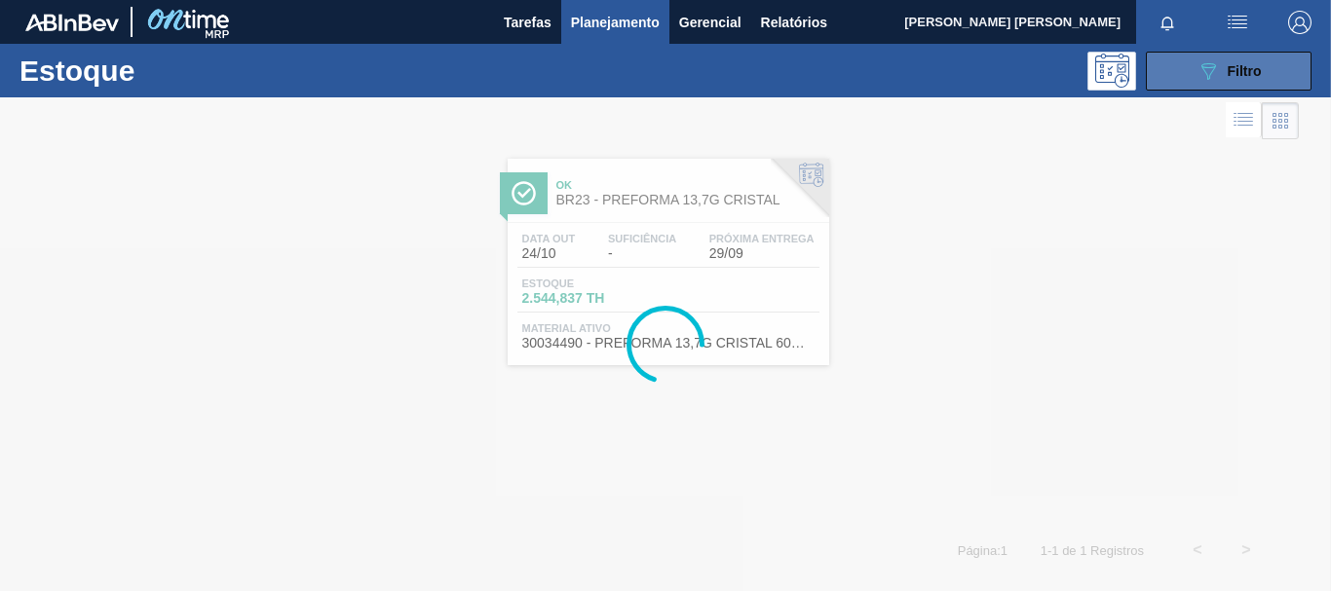
click at [1197, 81] on icon "089F7B8B-B2A5-4AFE-B5C0-19BA573D28AC" at bounding box center [1207, 70] width 23 height 23
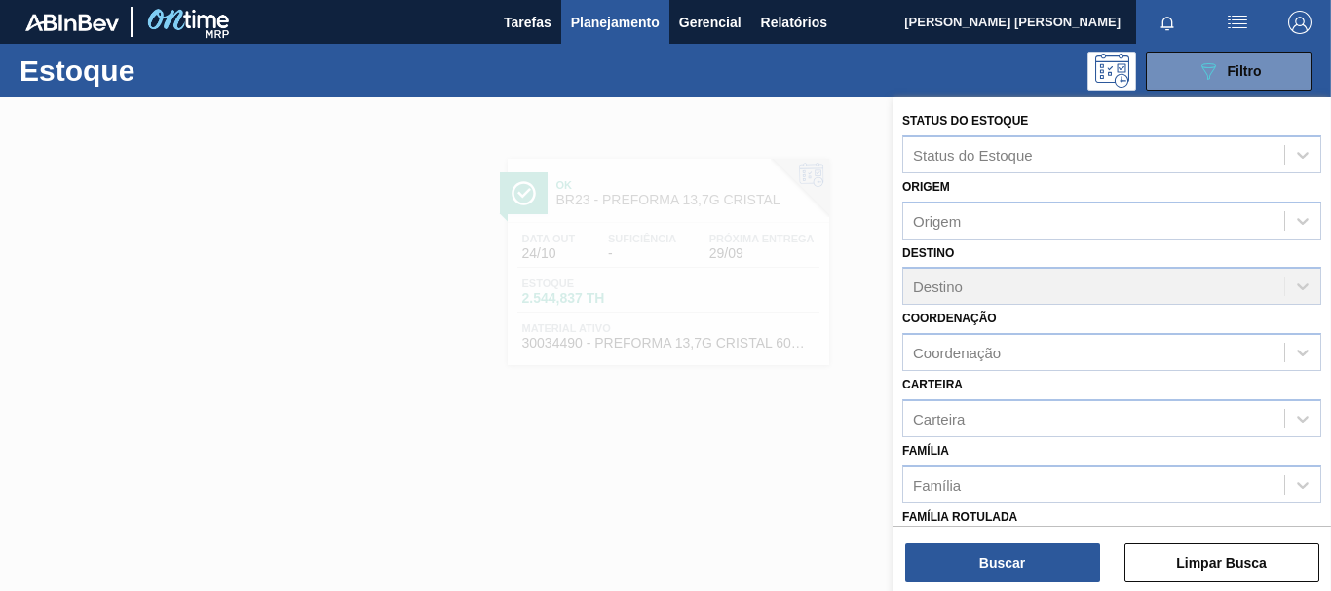
scroll to position [195, 0]
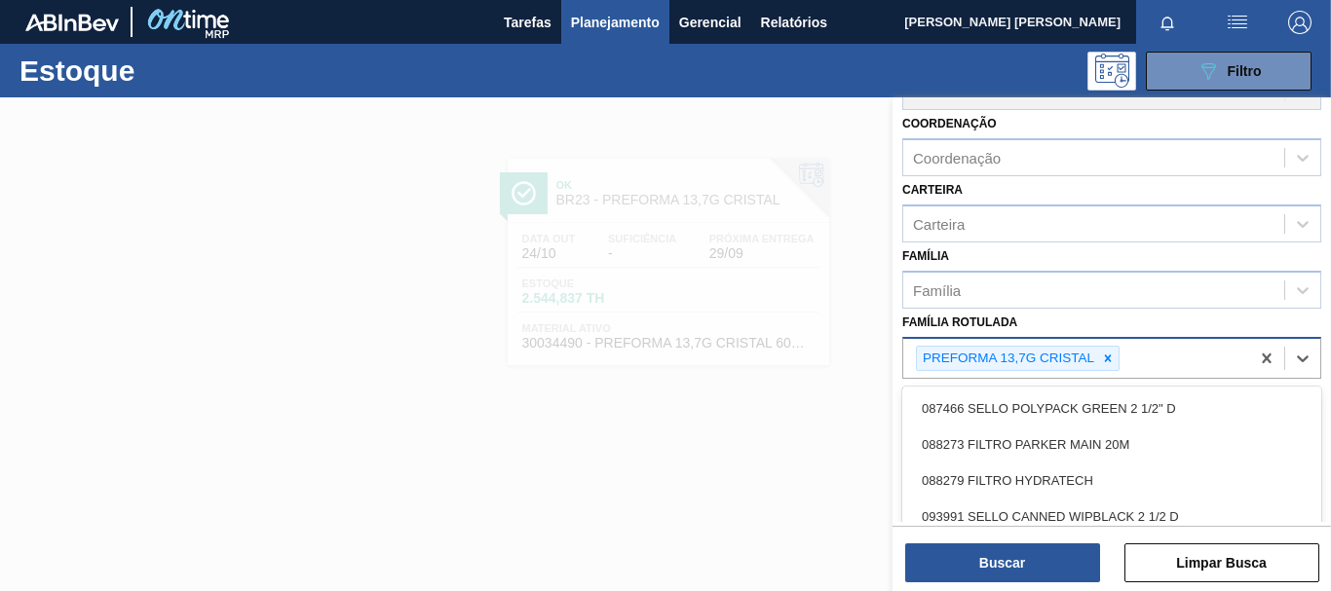
click at [1113, 346] on div "PREFORMA 13,7G CRISTAL" at bounding box center [1018, 359] width 204 height 26
click at [1107, 357] on icon at bounding box center [1108, 359] width 14 height 14
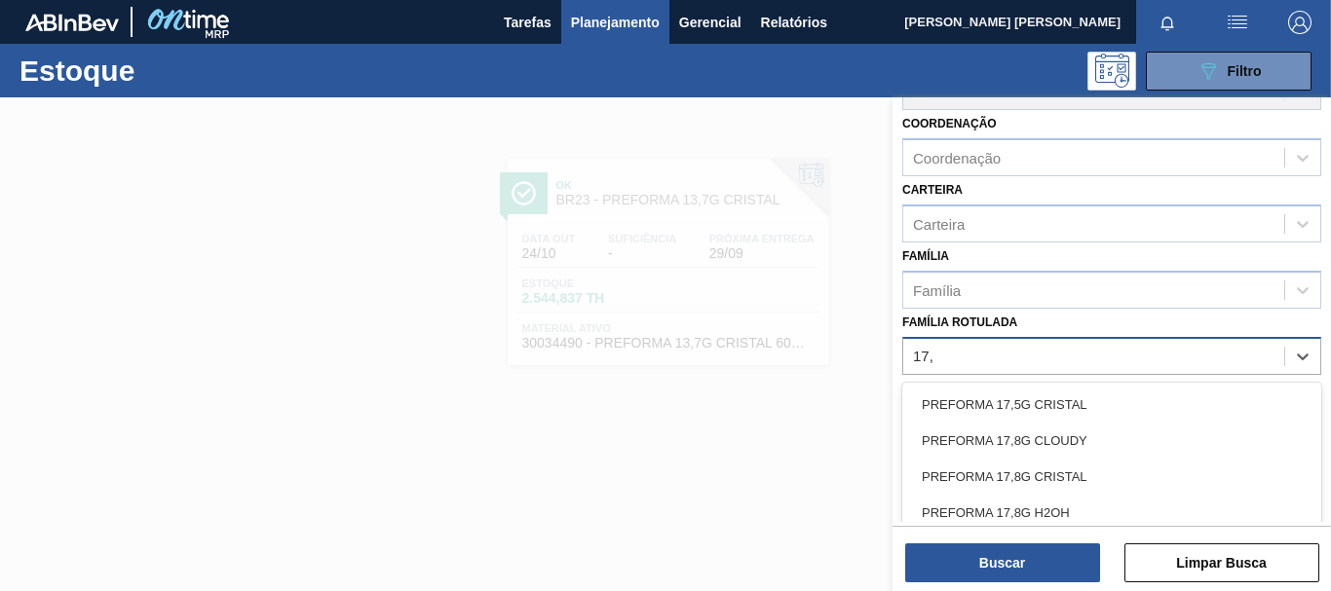
type Rotulada "17,8"
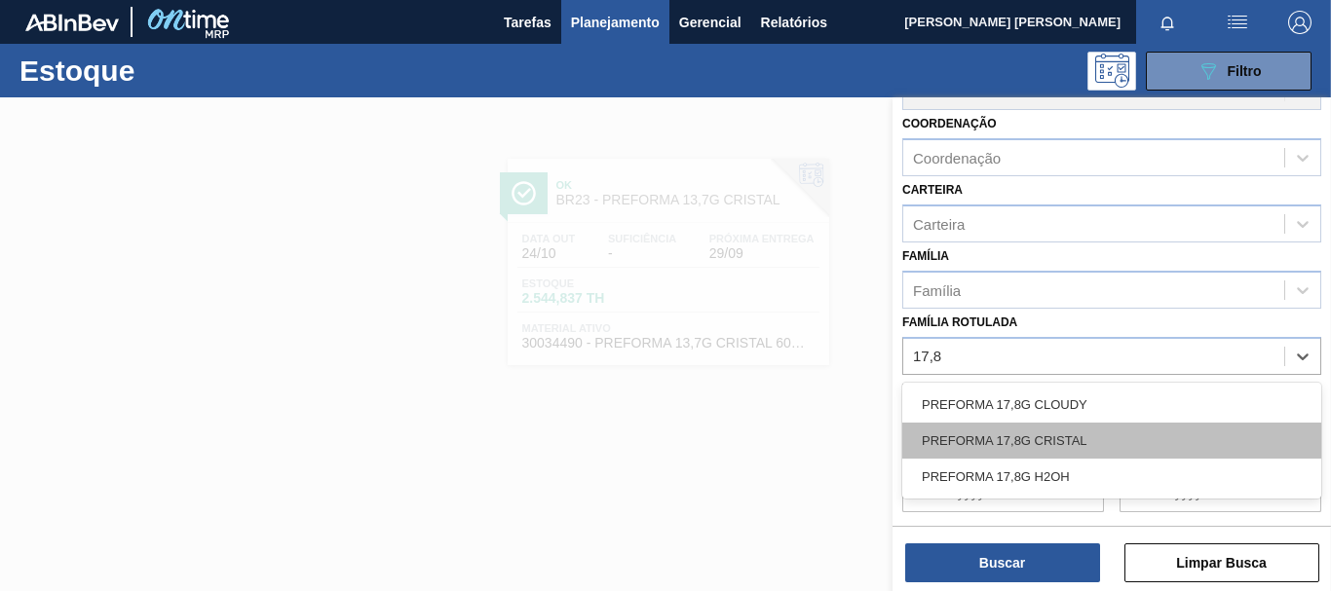
click at [1101, 439] on div "PREFORMA 17,8G CRISTAL" at bounding box center [1111, 441] width 419 height 36
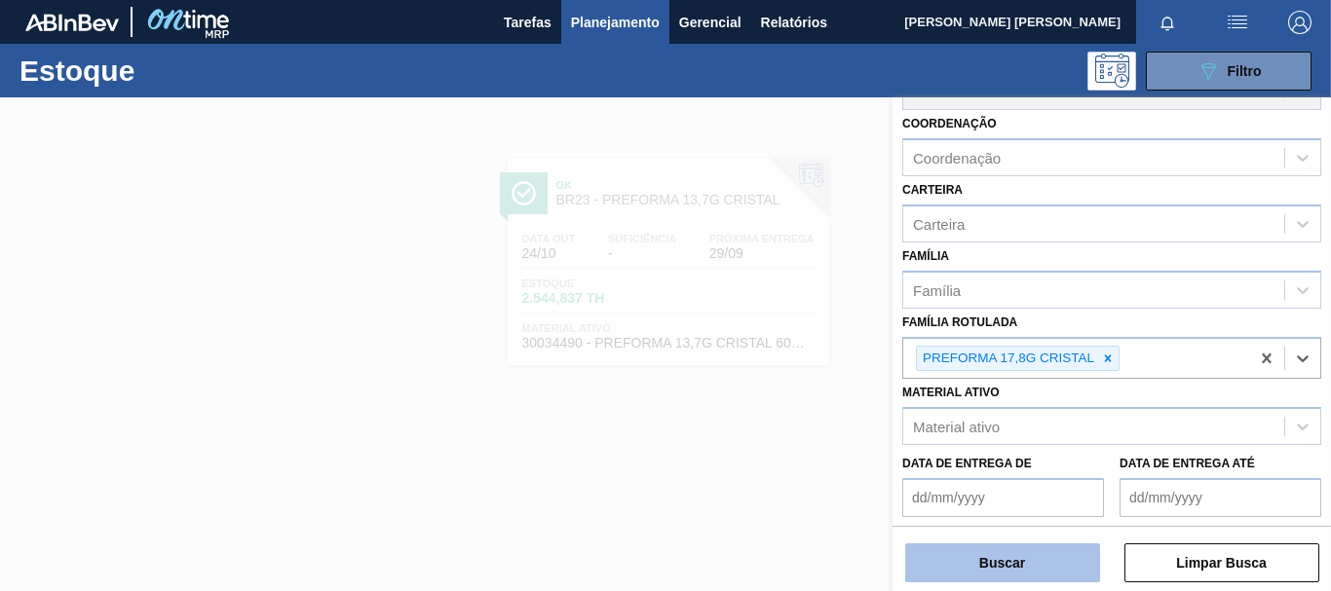
click at [1035, 554] on button "Buscar" at bounding box center [1002, 563] width 195 height 39
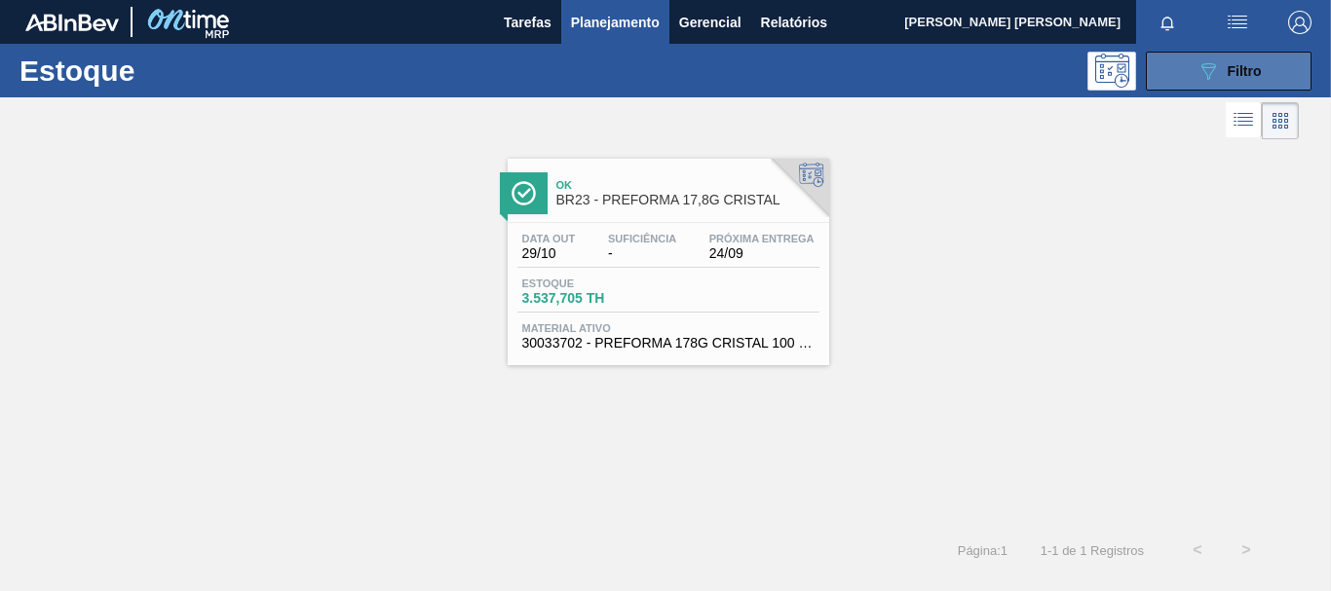
click at [1186, 65] on button "089F7B8B-B2A5-4AFE-B5C0-19BA573D28AC Filtro" at bounding box center [1229, 71] width 166 height 39
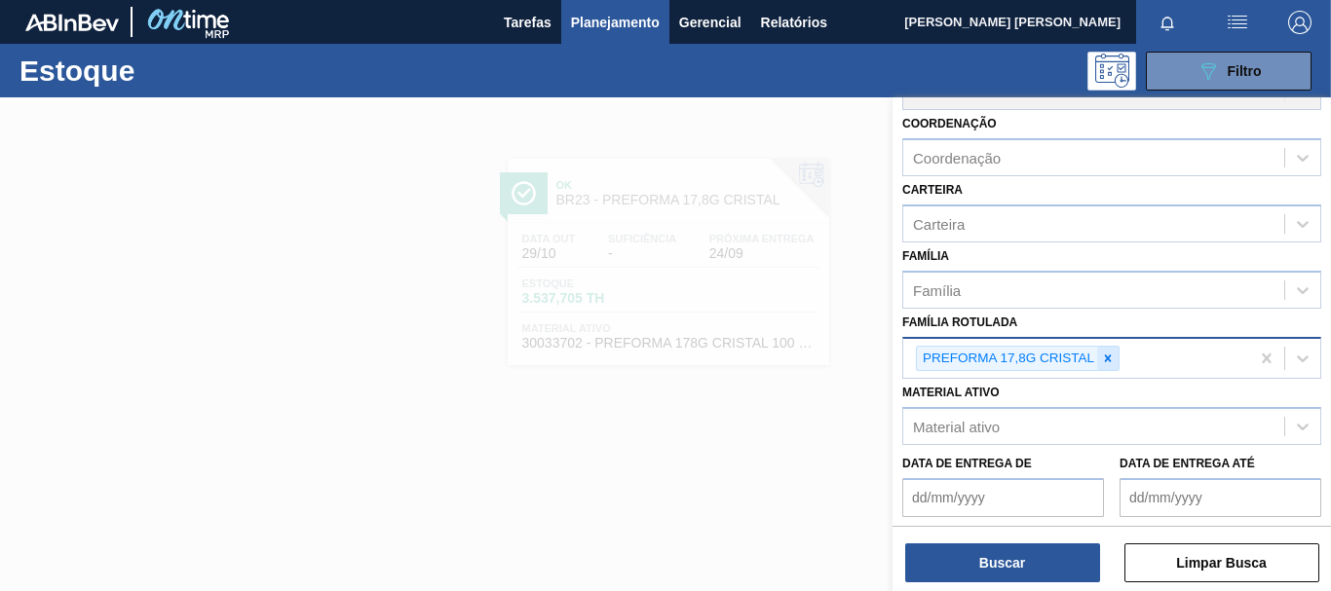
click at [1102, 360] on icon at bounding box center [1108, 359] width 14 height 14
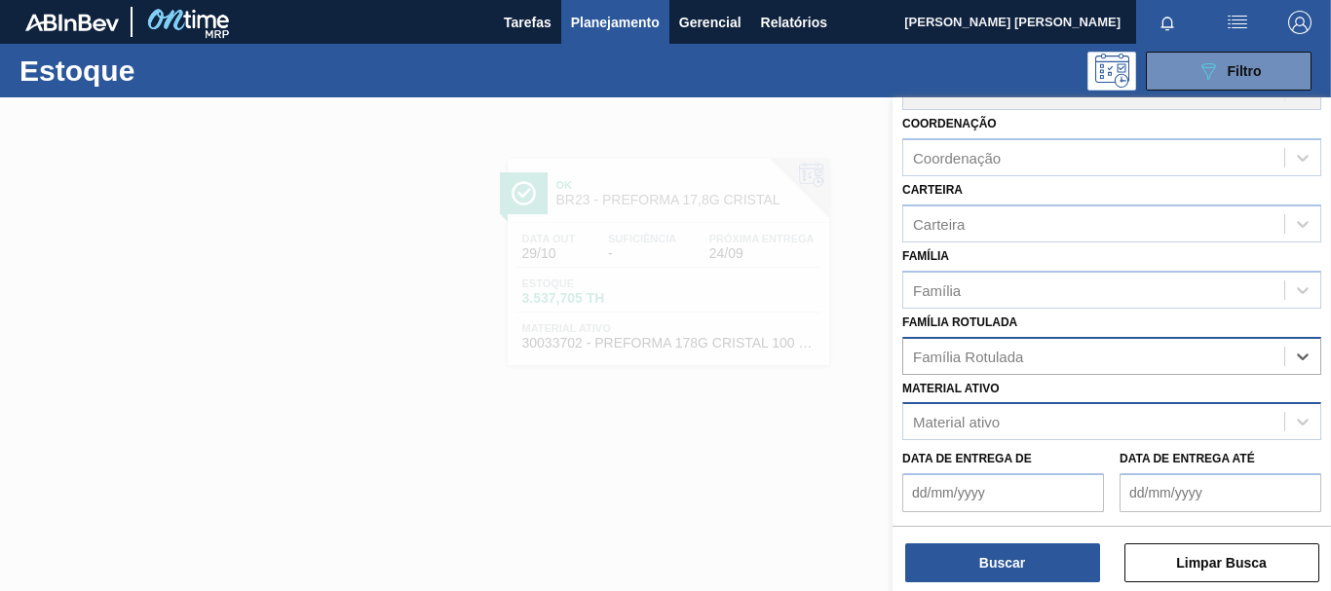
click at [1046, 417] on div "Material ativo" at bounding box center [1093, 422] width 381 height 28
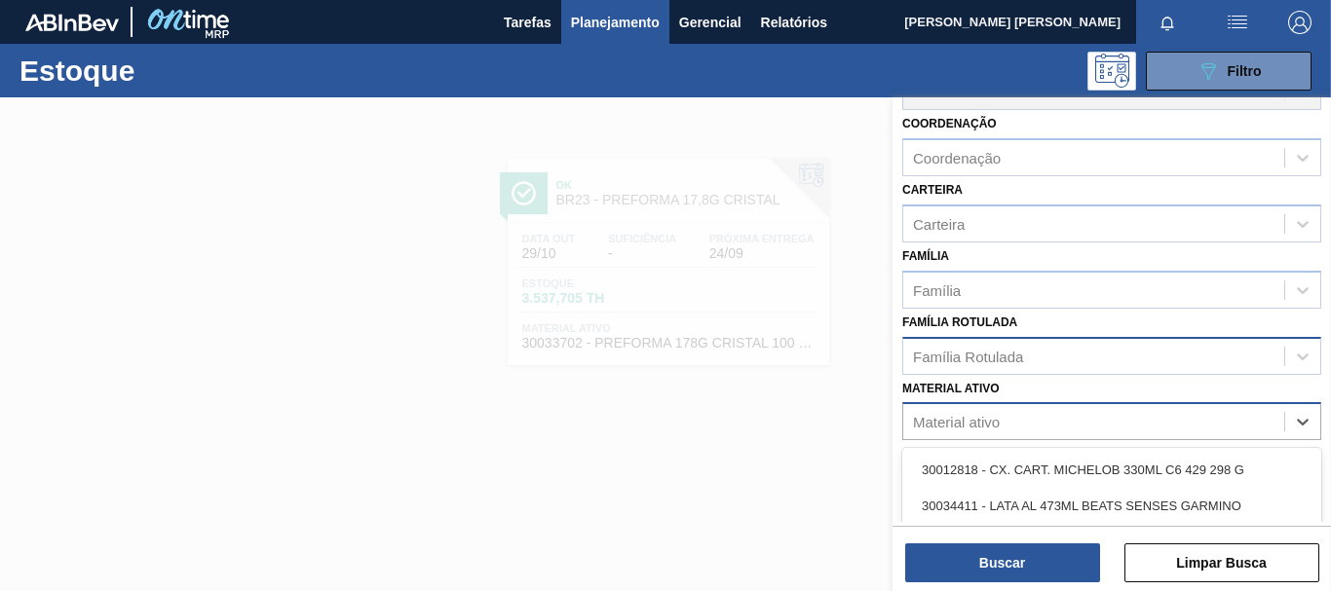
paste ativo "30017413"
type ativo "30017413"
click at [1046, 457] on div "30017413 - CX CART STELLA PURE GOLD 330 ML C6 298 G" at bounding box center [1111, 470] width 419 height 36
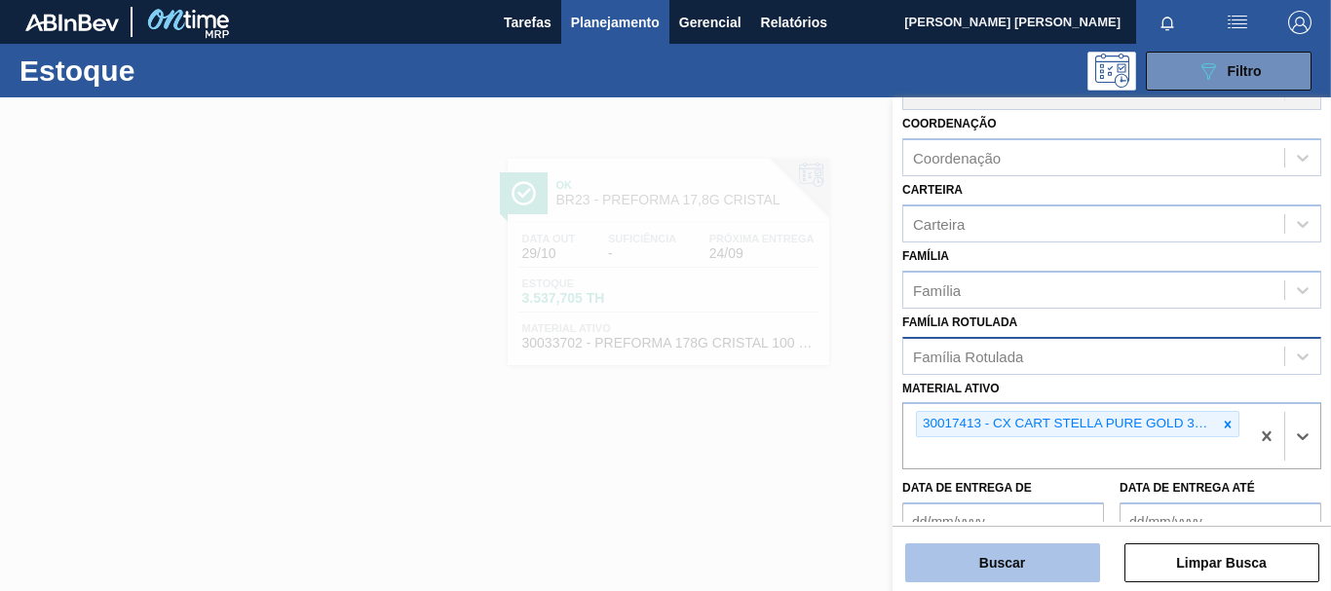
click at [1046, 552] on button "Buscar" at bounding box center [1002, 563] width 195 height 39
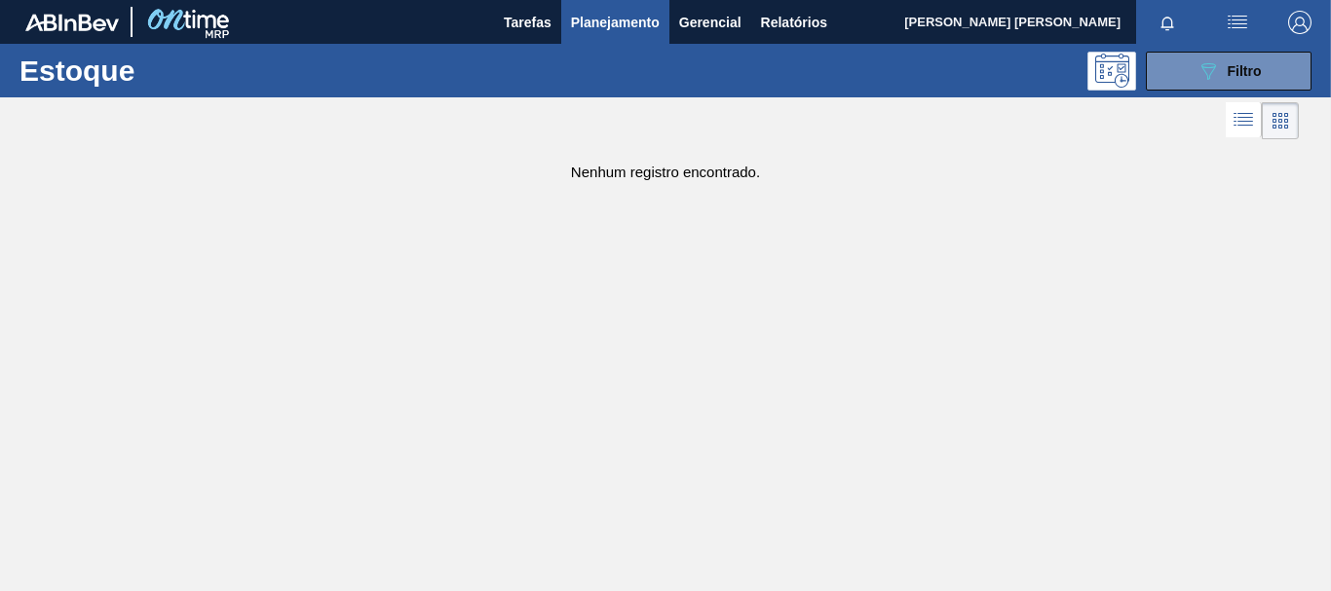
click at [629, 24] on span "Planejamento" at bounding box center [615, 22] width 89 height 23
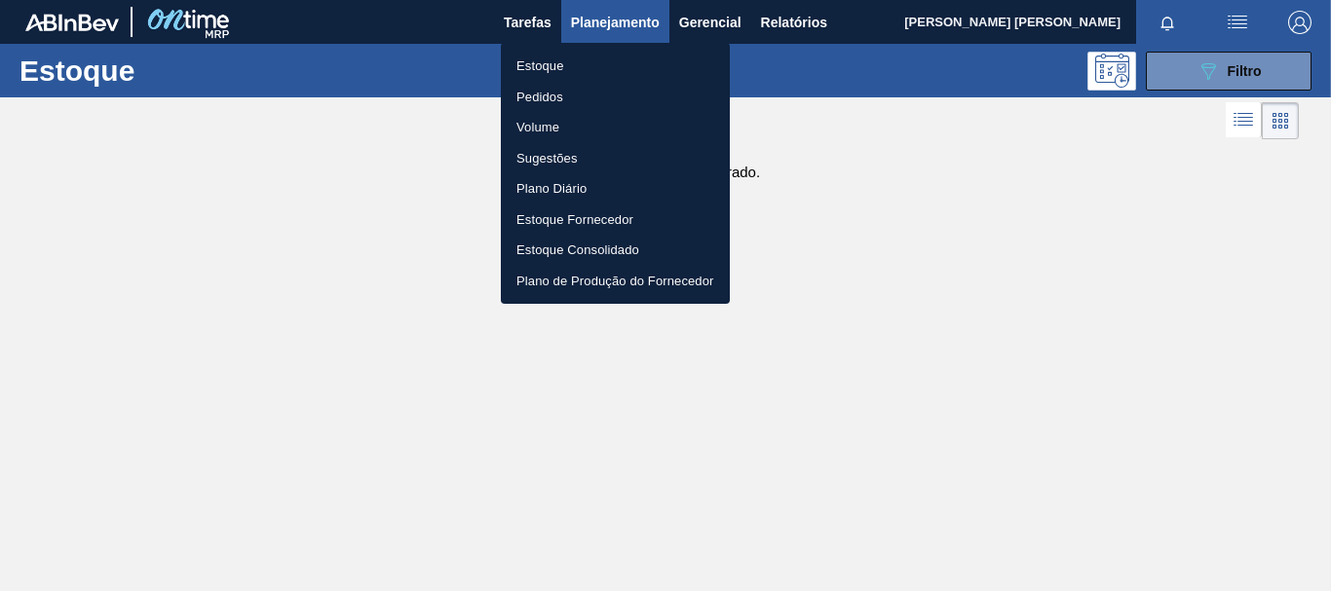
click at [560, 95] on li "Pedidos" at bounding box center [615, 97] width 229 height 31
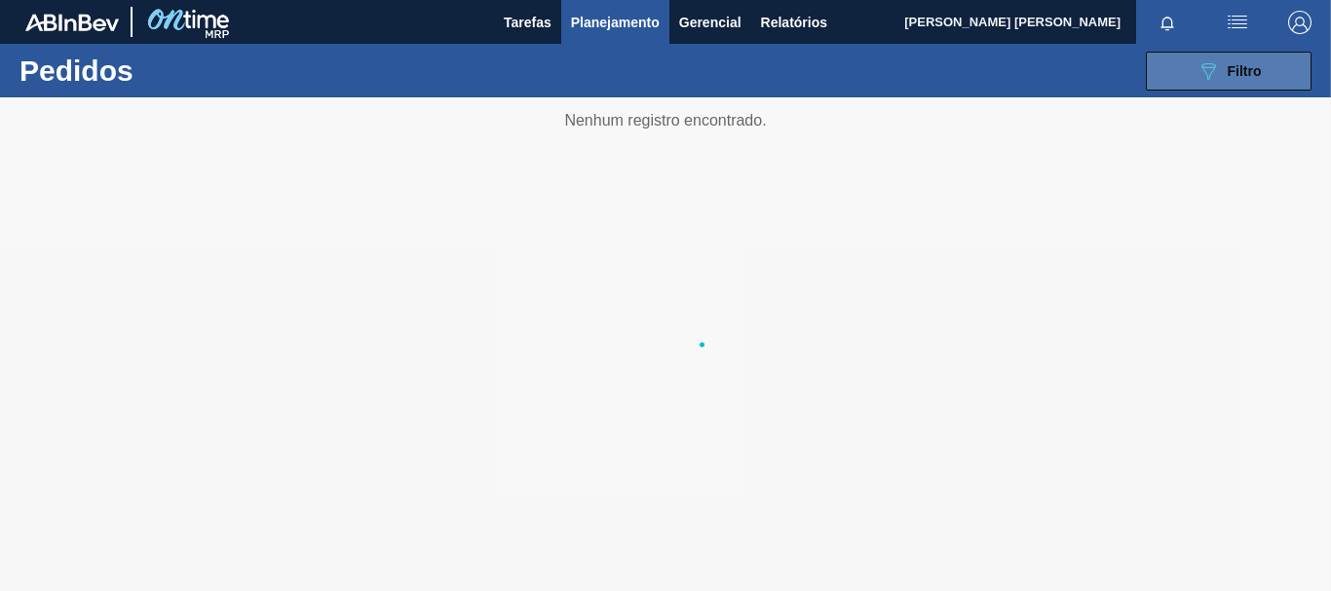
click at [1222, 55] on button "089F7B8B-B2A5-4AFE-B5C0-19BA573D28AC Filtro" at bounding box center [1229, 71] width 166 height 39
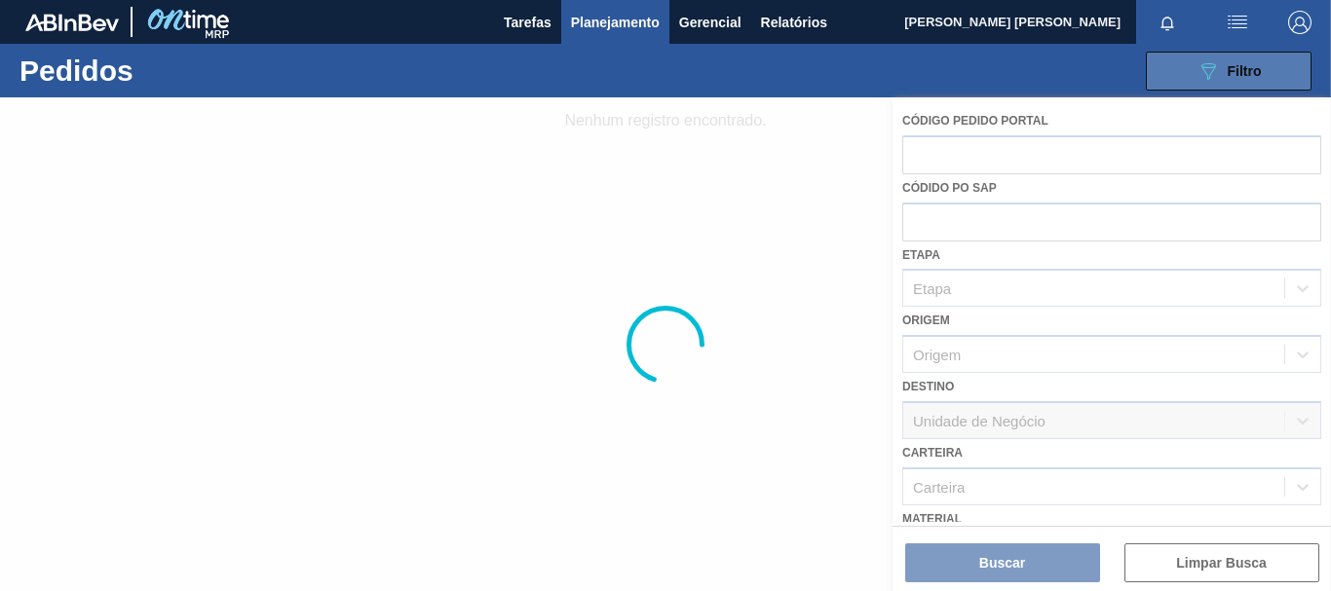
click at [1219, 81] on icon "089F7B8B-B2A5-4AFE-B5C0-19BA573D28AC" at bounding box center [1207, 70] width 23 height 23
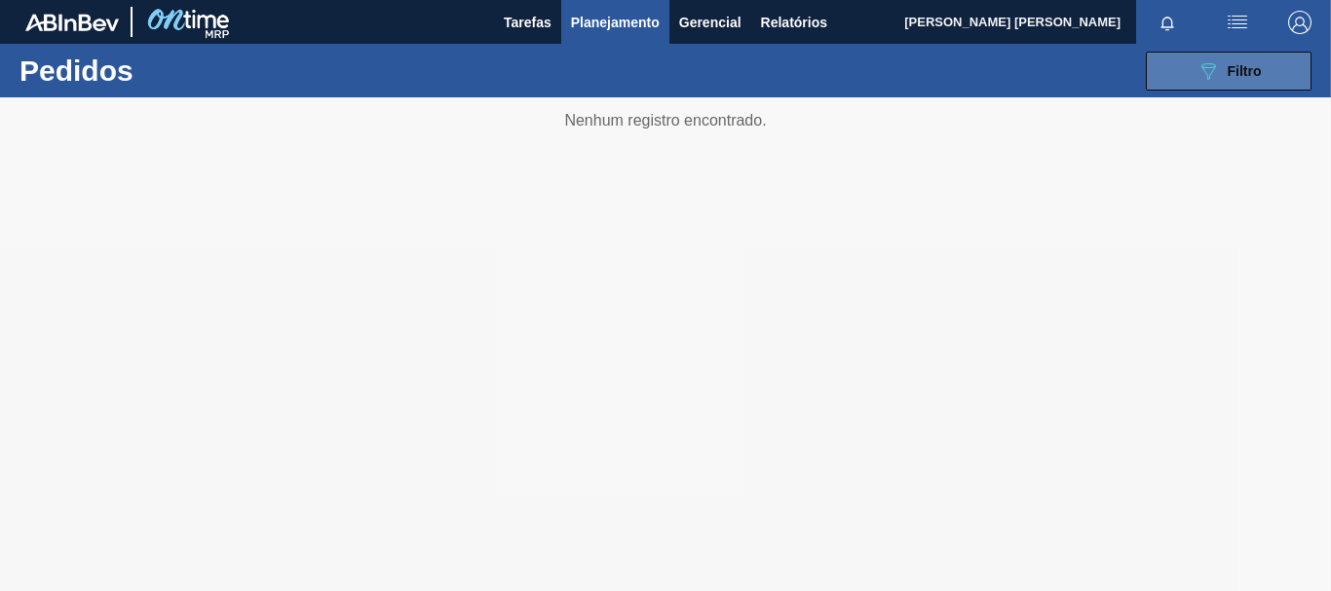
click at [1216, 87] on button "089F7B8B-B2A5-4AFE-B5C0-19BA573D28AC Filtro" at bounding box center [1229, 71] width 166 height 39
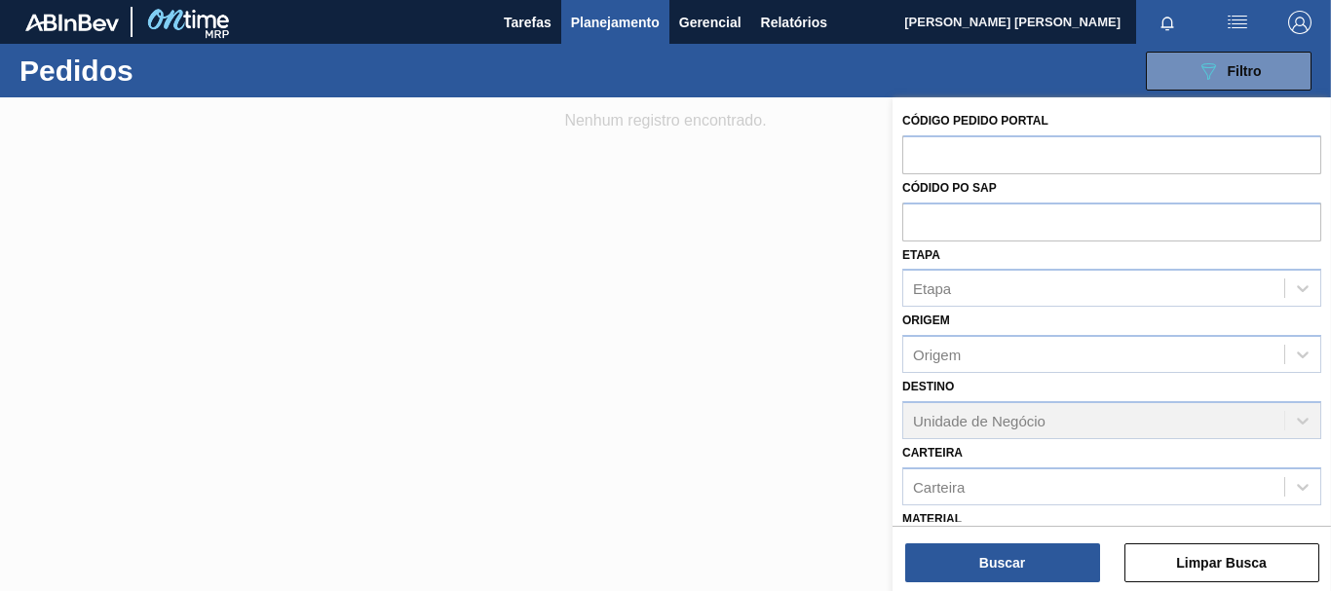
scroll to position [195, 0]
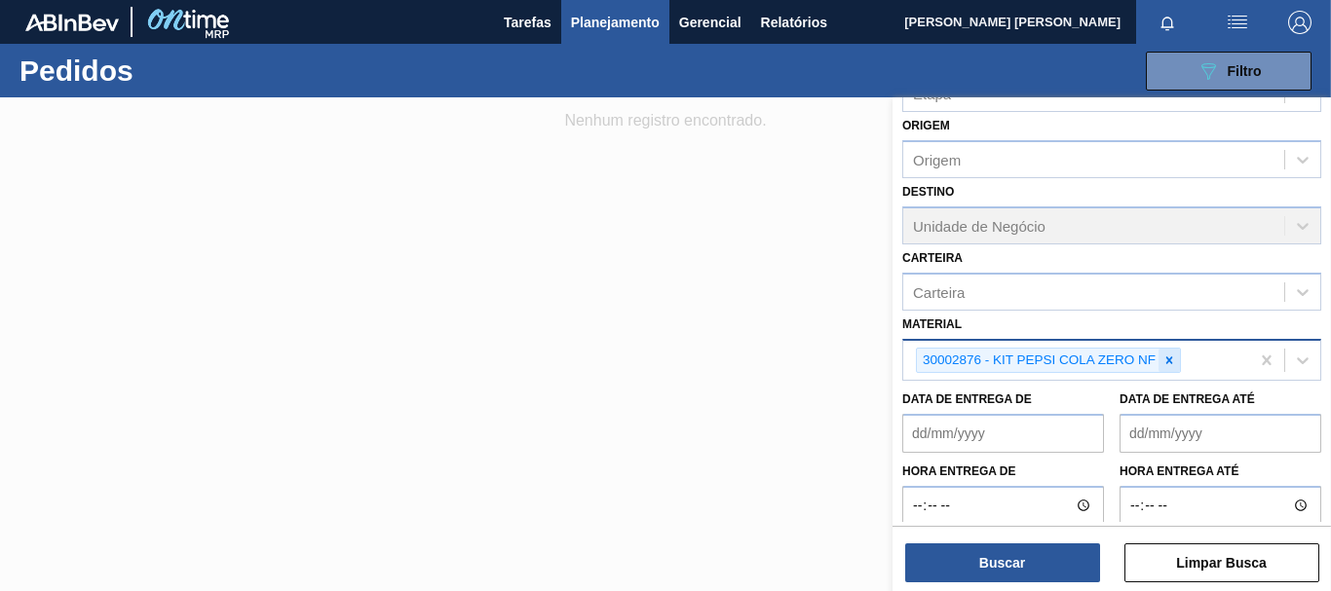
click at [1164, 360] on icon at bounding box center [1169, 361] width 14 height 14
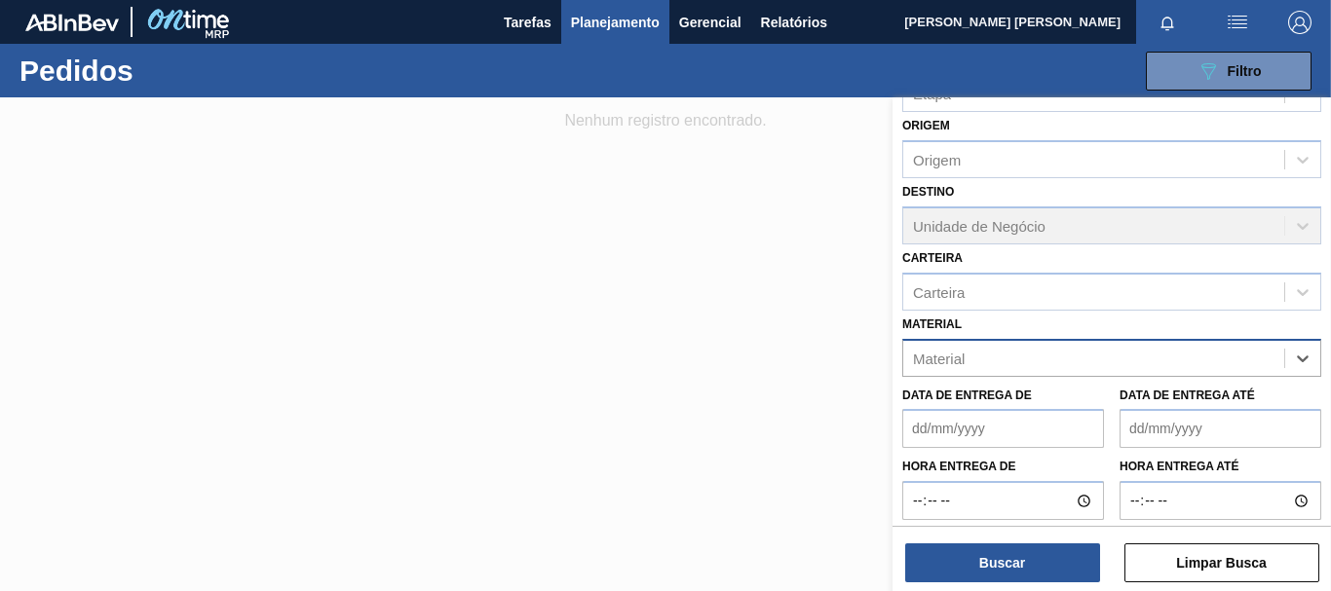
paste input "30017413"
type input "30017413"
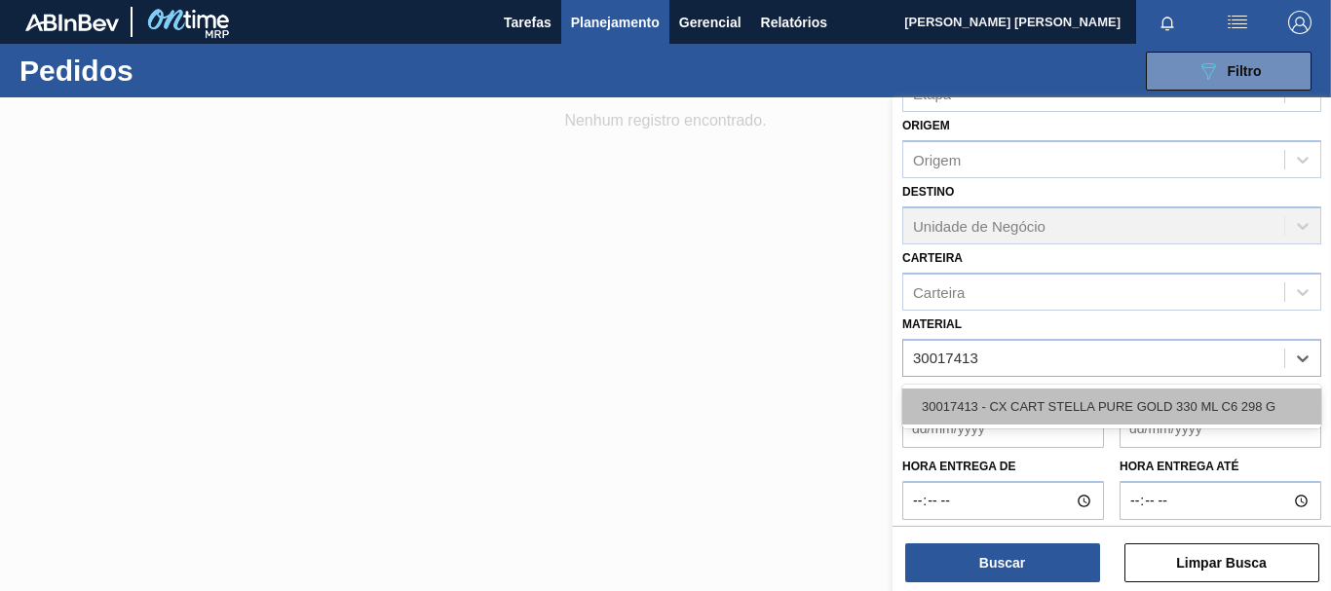
click at [1113, 410] on div "30017413 - CX CART STELLA PURE GOLD 330 ML C6 298 G" at bounding box center [1111, 407] width 419 height 36
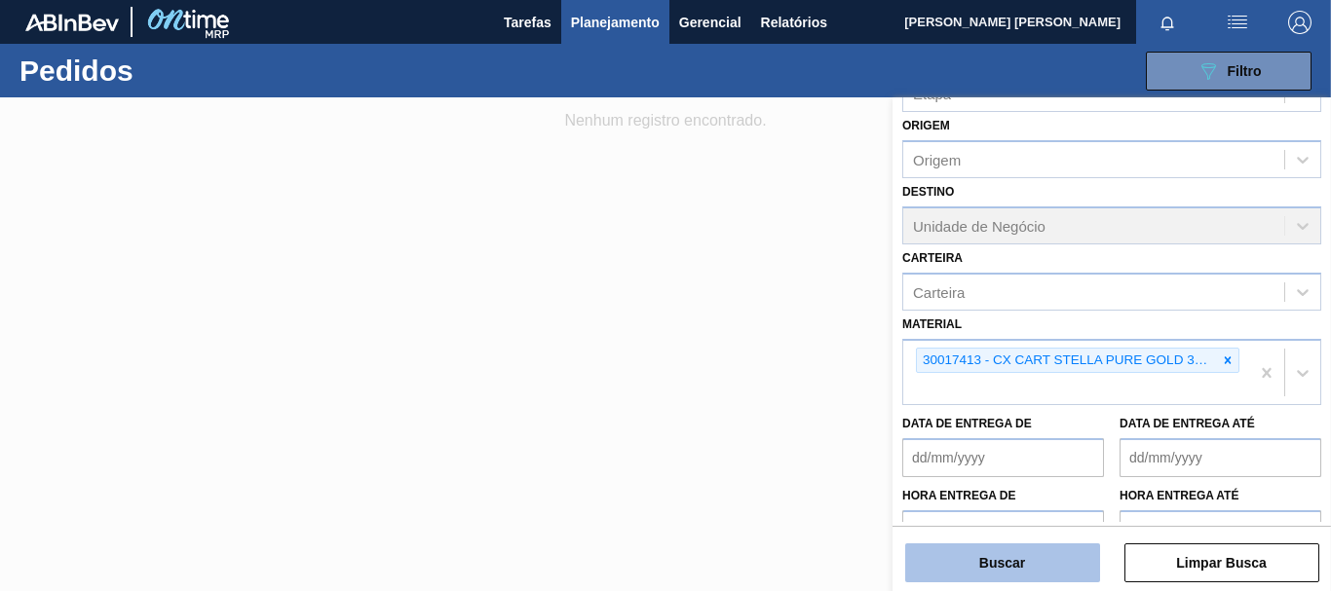
click at [1042, 559] on button "Buscar" at bounding box center [1002, 563] width 195 height 39
